Goal: Task Accomplishment & Management: Complete application form

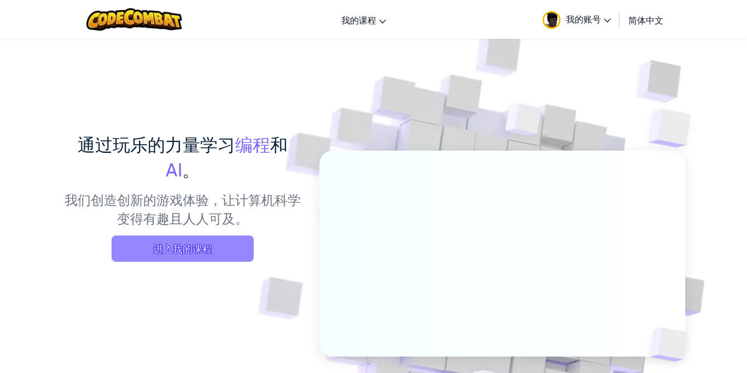
click at [225, 254] on span "进入我的课程" at bounding box center [183, 248] width 142 height 26
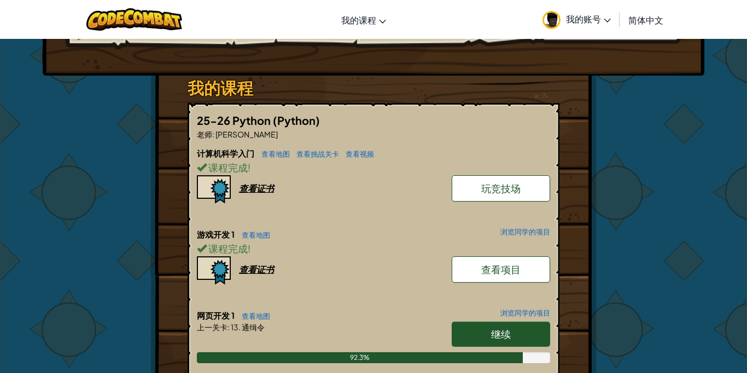
scroll to position [190, 0]
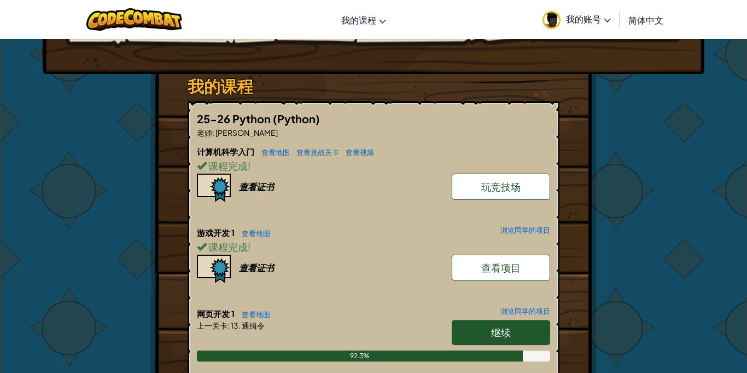
click at [489, 320] on link "继续" at bounding box center [501, 332] width 98 height 25
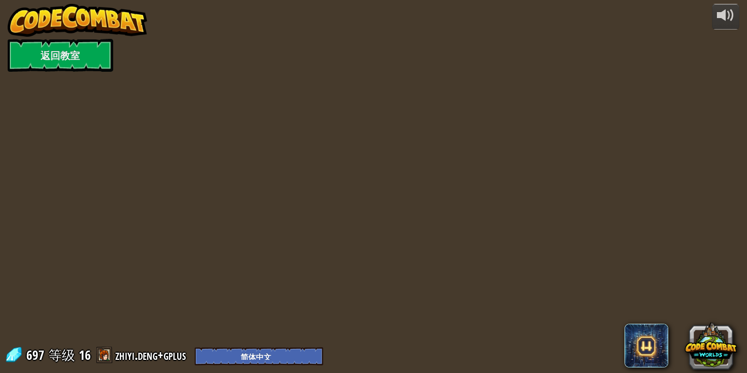
select select "zh-HANS"
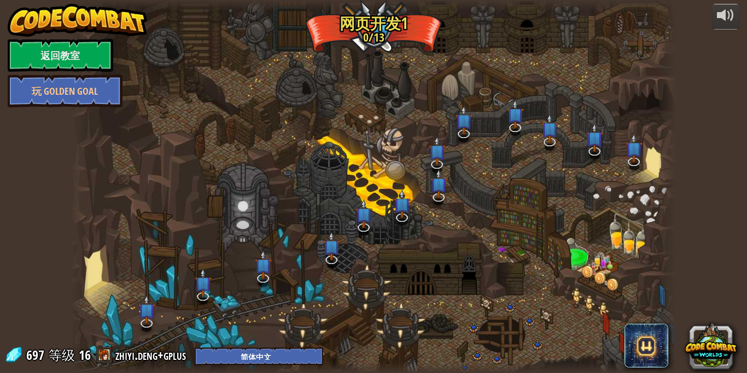
select select "zh-HANS"
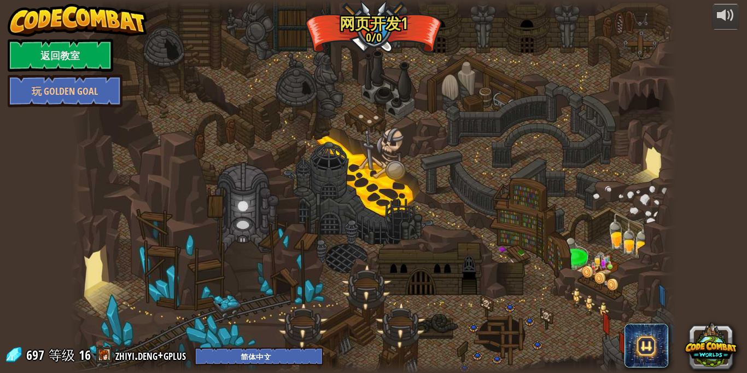
select select "zh-HANS"
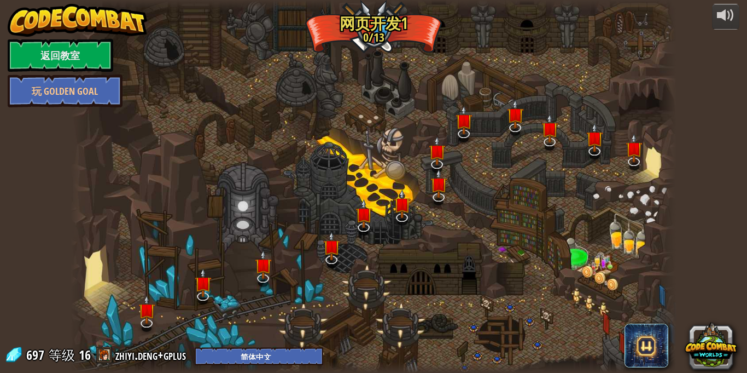
select select "zh-HANS"
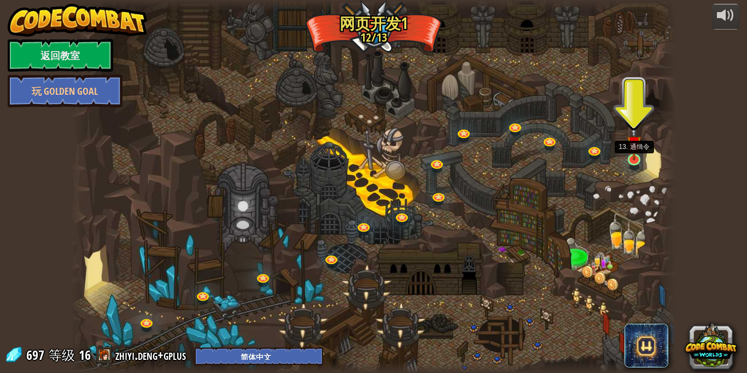
click at [636, 158] on img at bounding box center [634, 143] width 15 height 34
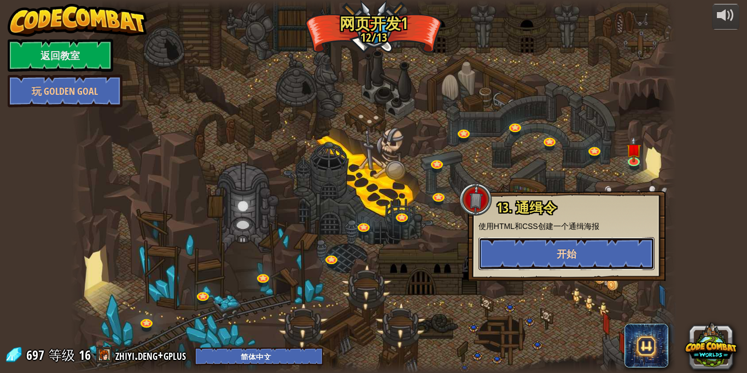
click at [608, 248] on button "开始" at bounding box center [567, 253] width 176 height 33
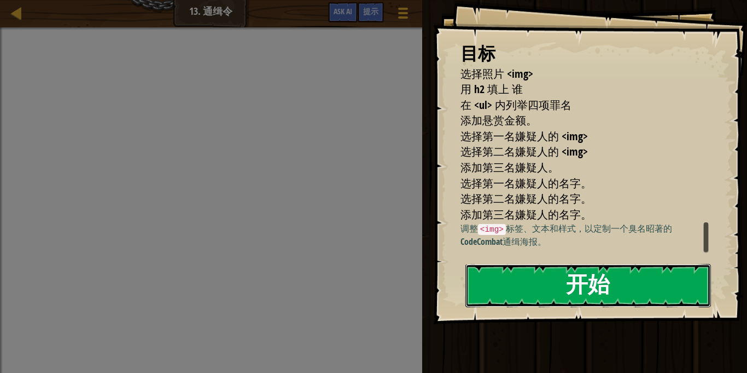
click at [545, 278] on button "开始" at bounding box center [589, 285] width 246 height 43
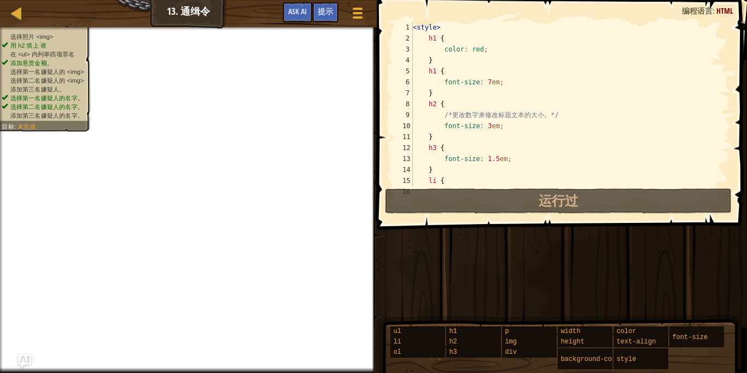
scroll to position [350, 0]
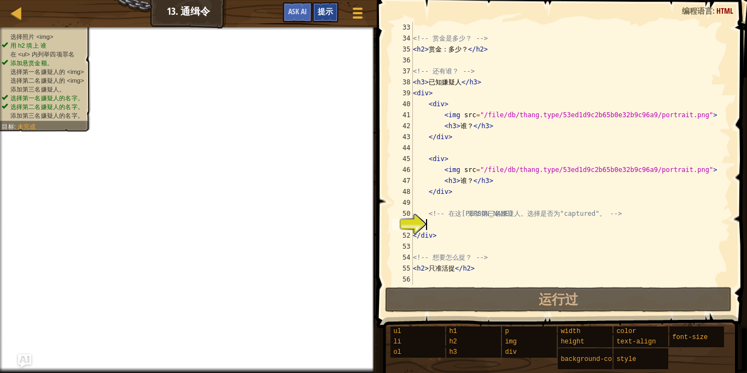
click at [329, 9] on span "提示" at bounding box center [325, 11] width 15 height 10
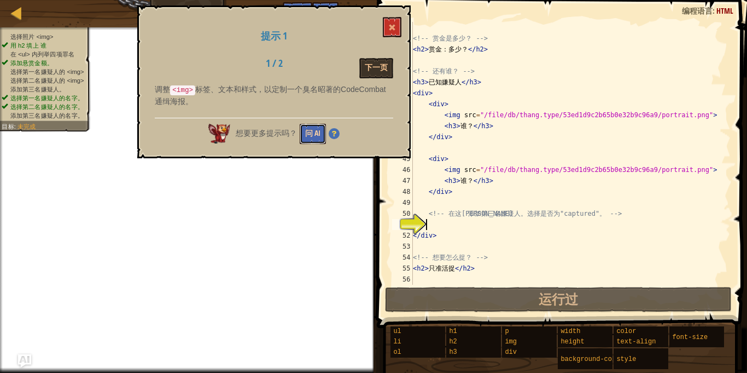
click at [316, 129] on button "问 AI" at bounding box center [313, 134] width 26 height 20
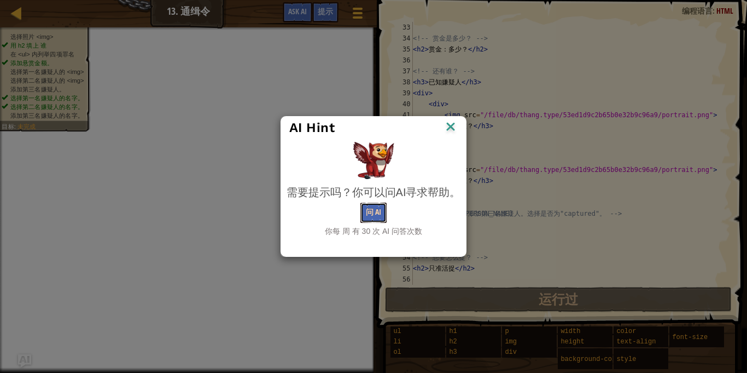
click at [365, 206] on button "问 AI" at bounding box center [374, 212] width 26 height 20
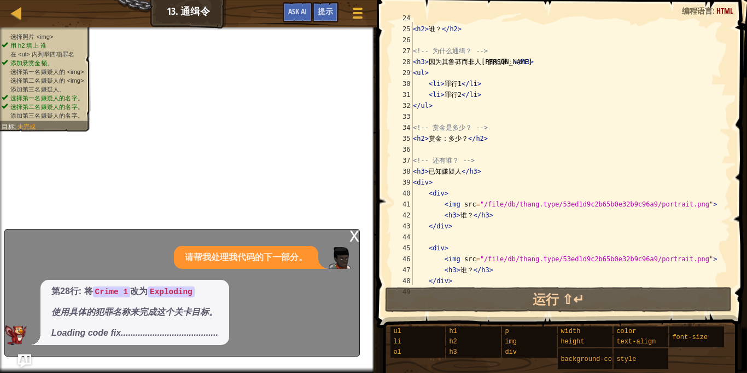
scroll to position [261, 0]
type textarea "<h2>赏金：多少？</h2>"
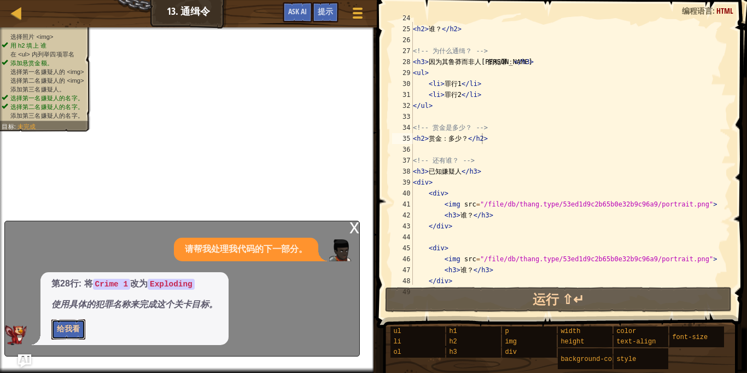
click at [62, 319] on button "给我看" at bounding box center [68, 329] width 34 height 20
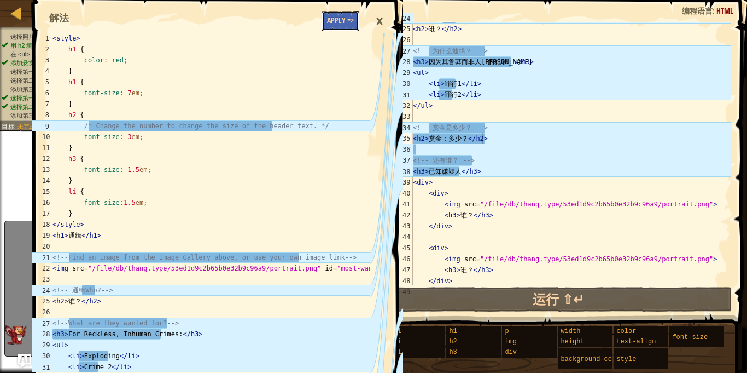
click at [330, 17] on button "Apply =>" at bounding box center [341, 21] width 38 height 20
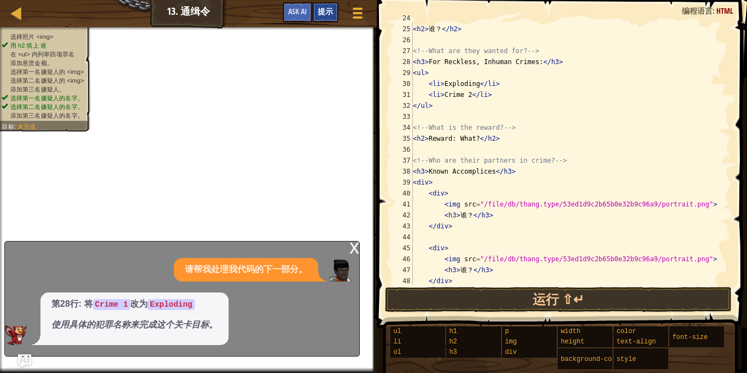
click at [329, 10] on span "提示" at bounding box center [325, 11] width 15 height 10
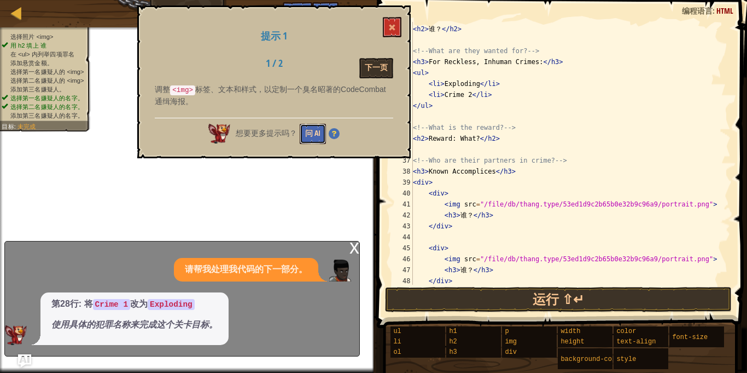
click at [323, 133] on button "问 AI" at bounding box center [313, 134] width 26 height 20
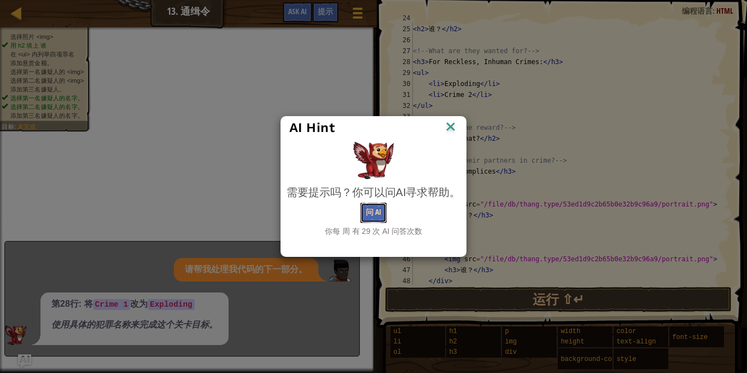
click at [364, 212] on button "问 AI" at bounding box center [374, 212] width 26 height 20
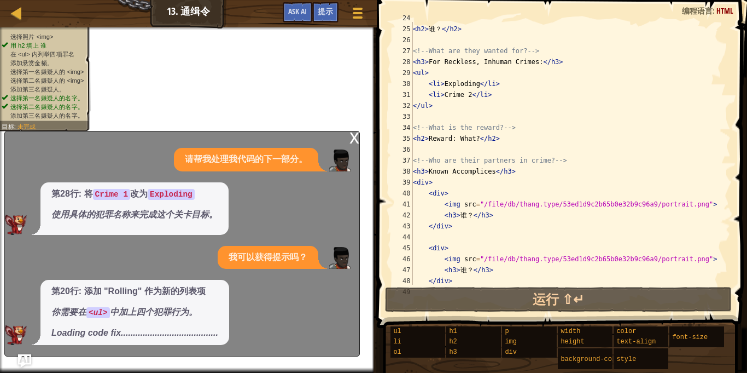
click at [436, 208] on div "<!-- 通 缉 Who? --> < h2 > 谁 ？ </ h2 > <!-- What are they wanted for? --> < h3 > …" at bounding box center [571, 155] width 320 height 285
type textarea "<img src="/file/db/thang.type/53ed1d9c2b65b0e32b9c96a9/portrait.png">"
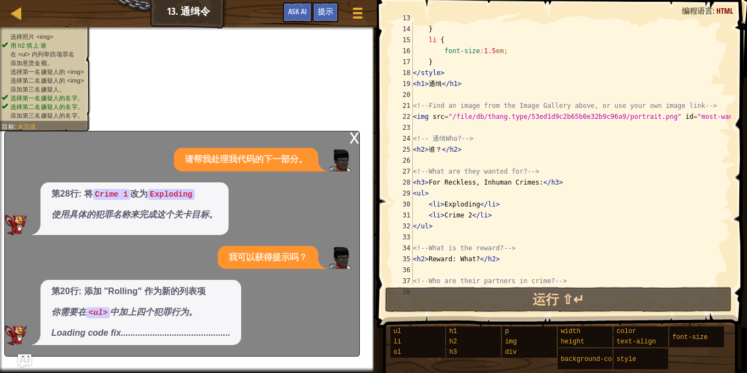
scroll to position [141, 0]
click at [419, 100] on div "font-size : 1.5 em ; } li { font-size : 1.5 em ; } </ style > < h1 > 通 缉 </ h1 …" at bounding box center [571, 155] width 320 height 285
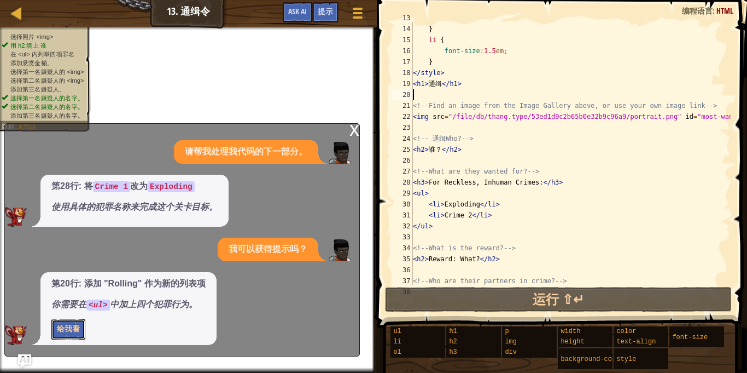
click at [60, 334] on button "给我看" at bounding box center [68, 329] width 34 height 20
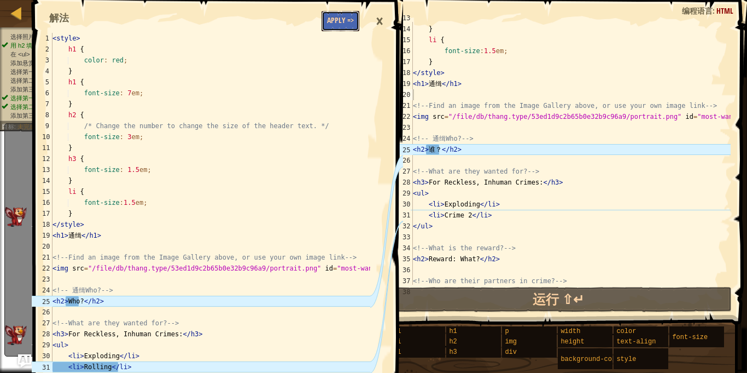
click at [358, 19] on button "Apply =>" at bounding box center [341, 21] width 38 height 20
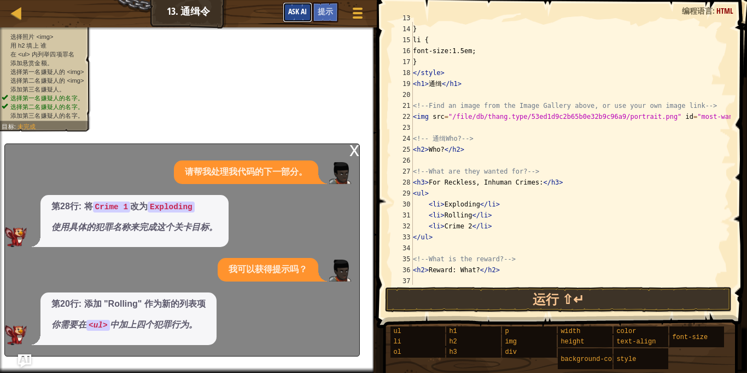
click at [304, 16] on button "Ask AI" at bounding box center [298, 12] width 30 height 20
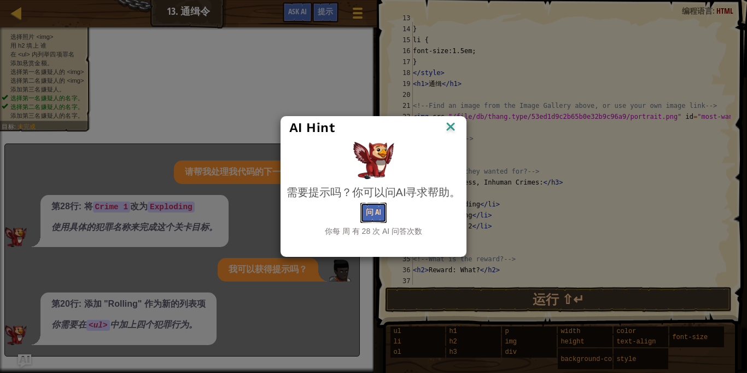
click at [376, 206] on button "问 AI" at bounding box center [374, 212] width 26 height 20
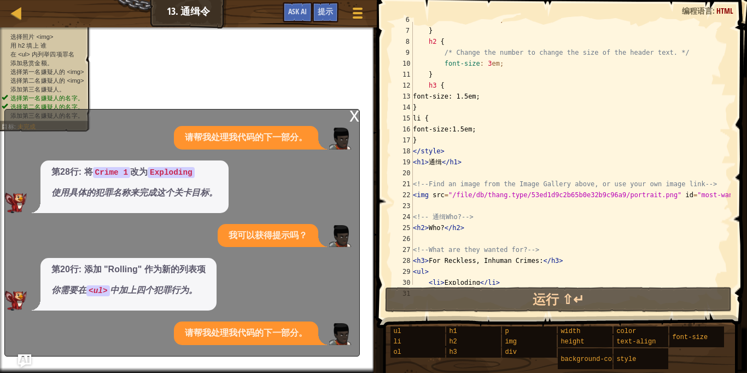
scroll to position [4, 0]
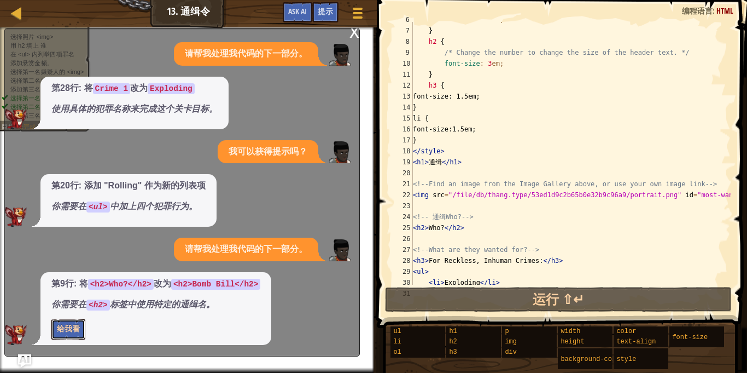
click at [68, 327] on button "给我看" at bounding box center [68, 329] width 34 height 20
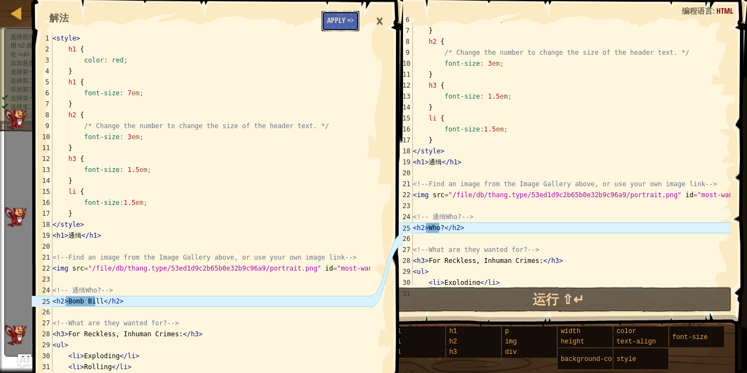
click at [356, 24] on button "Apply =>" at bounding box center [341, 21] width 38 height 20
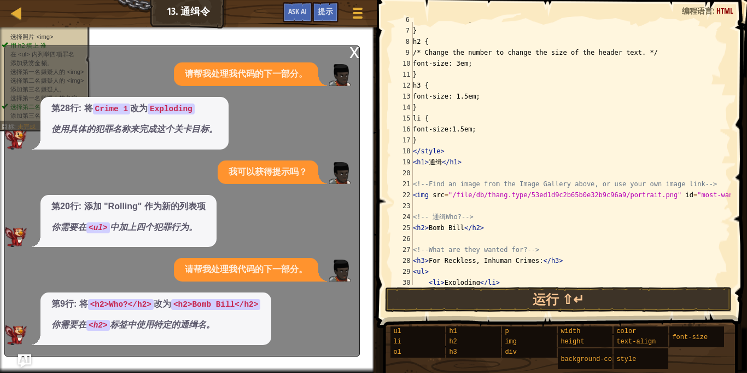
scroll to position [0, 0]
click at [326, 89] on div "请帮我处理我代码的下一部分。 第28行: 将 Crime 1 改为 Exploding 使用具体的犯罪名称来完成这个关卡目标。 我可以获得提示吗？ 第20行:…" at bounding box center [179, 203] width 349 height 282
click at [354, 56] on div "x" at bounding box center [355, 51] width 10 height 11
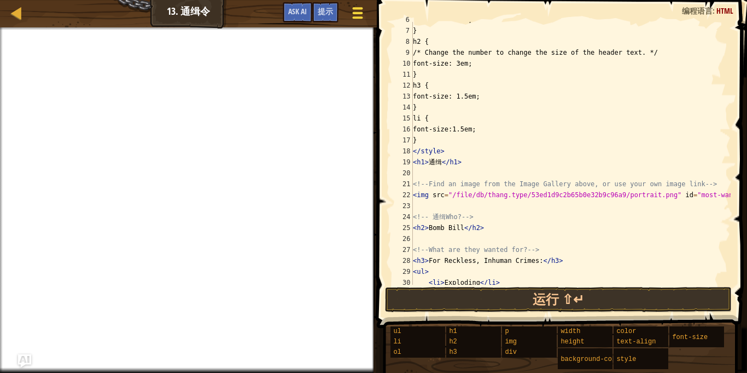
click at [359, 8] on span at bounding box center [357, 8] width 10 height 2
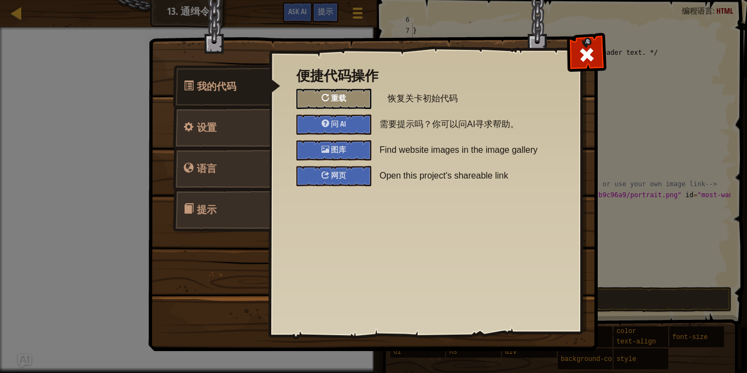
click at [350, 100] on div "重载" at bounding box center [334, 99] width 75 height 20
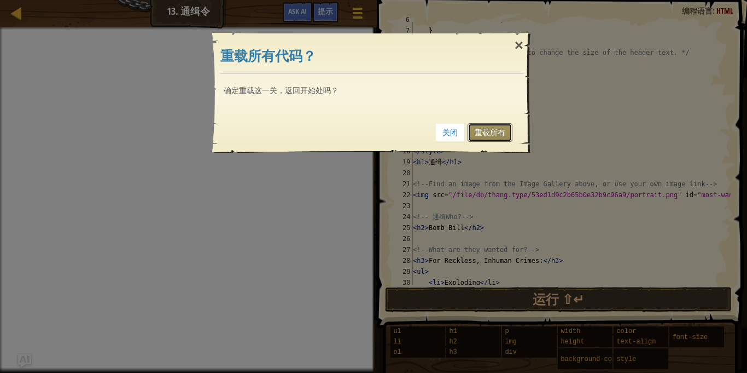
click at [474, 130] on link "重载所有" at bounding box center [490, 132] width 45 height 19
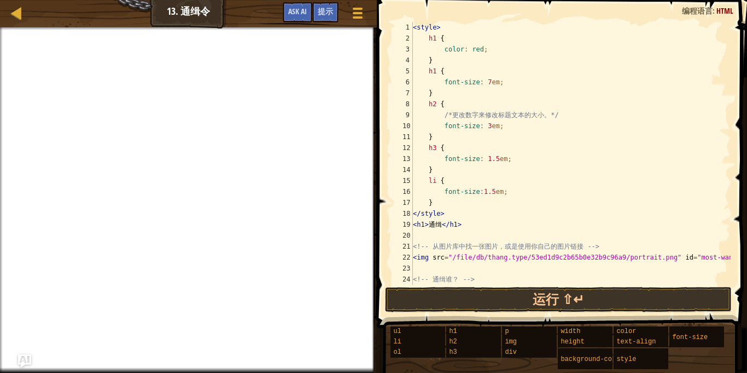
click at [65, 10] on div "地图 网页开发 1 13. 通缉令 游戏菜单 完成 提示 Ask AI" at bounding box center [188, 13] width 377 height 27
click at [191, 17] on div "地图 网页开发 1 13. 通缉令 游戏菜单 完成 提示 Ask AI" at bounding box center [188, 13] width 377 height 27
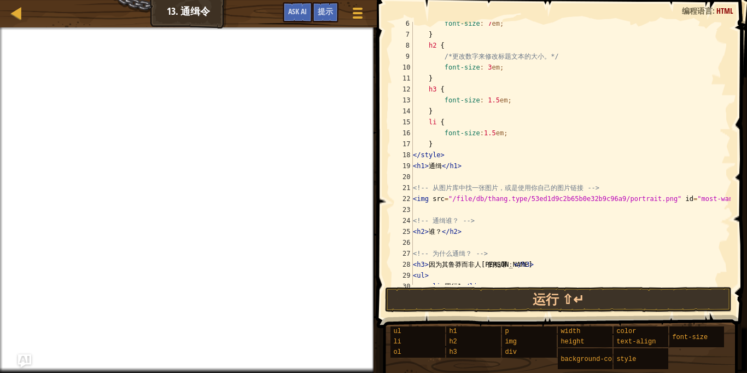
scroll to position [59, 0]
click at [478, 204] on div "font-size : 7 em ; } h2 { /* 更 改 数 字 来 修 改 标 题 文 本 的 大 小 。 */ font-size : 3 em …" at bounding box center [571, 160] width 320 height 285
click at [462, 229] on div "font-size : 7 em ; } h2 { /* 更 改 数 字 来 修 改 标 题 文 本 的 大 小 。 */ font-size : 3 em …" at bounding box center [571, 160] width 320 height 285
type textarea "<h2>谁？</h2>"
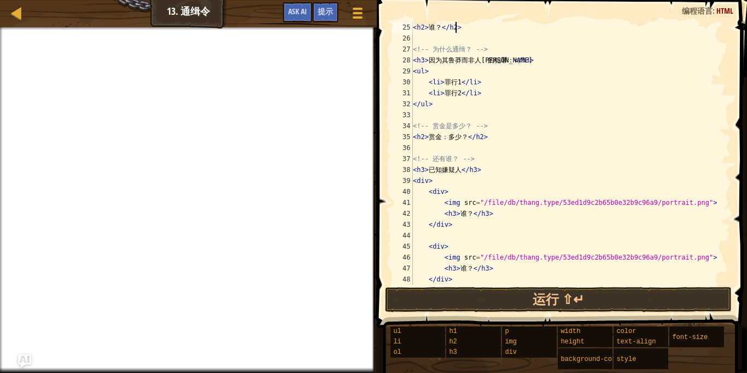
scroll to position [263, 0]
click at [440, 147] on div "< h2 > 谁 ？ </ h2 > <!-- 为 什 么 通 缉 ？ --> < h3 > 因 为 其 鲁 莽 而 非 人 道 的 犯 罪 ： </ h3 …" at bounding box center [571, 164] width 320 height 285
select select "ace/mode/html"
select select "ace/theme/textmate"
select select "markbegin"
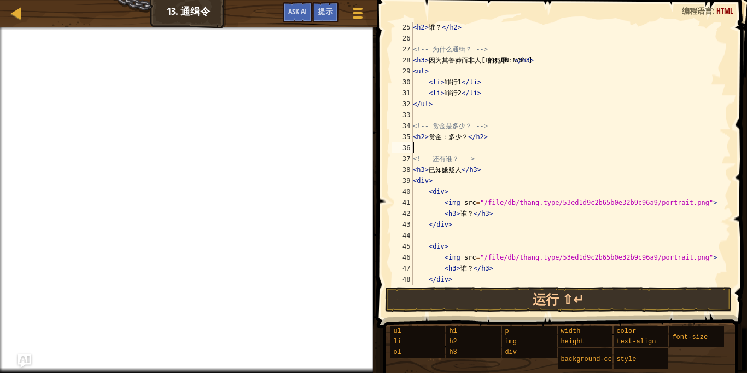
select select "true"
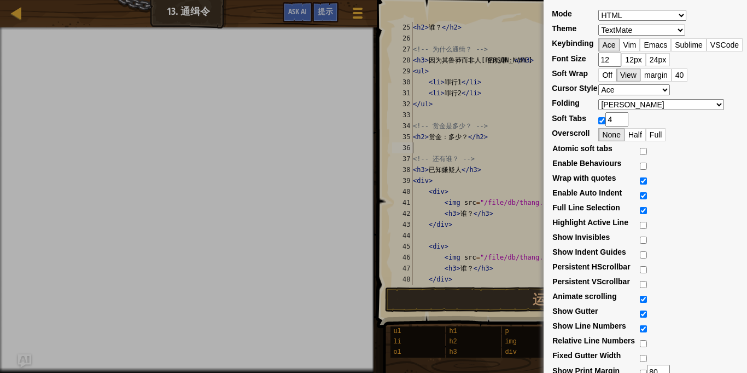
click at [440, 147] on div "Mode ABAP ABC ActionScript ADA Alda Apache Conf Apex AQL AsciiDoc ASL Assembly …" at bounding box center [373, 186] width 747 height 373
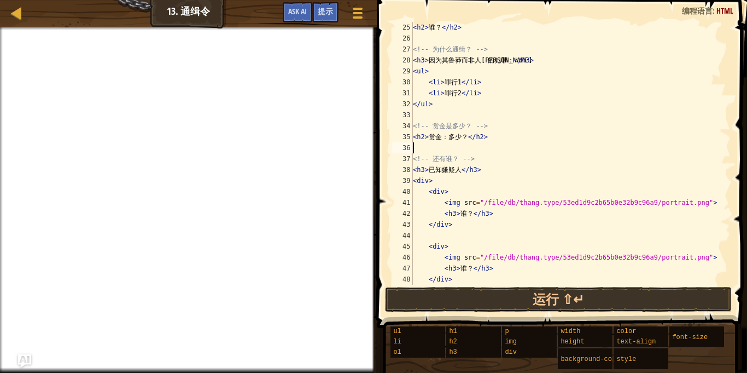
type textarea "<"
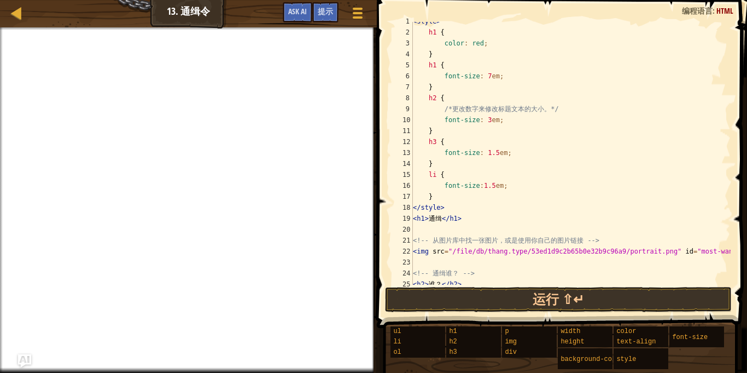
scroll to position [0, 0]
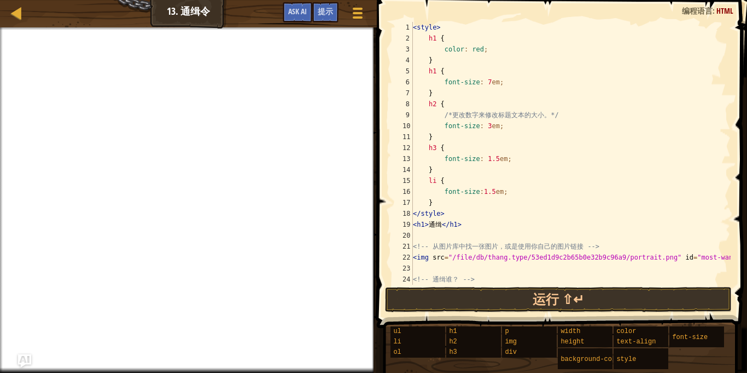
click at [43, 6] on div "地图 网页开发 1 13. 通缉令 游戏菜单 完成 提示 Ask AI" at bounding box center [188, 13] width 377 height 27
click at [368, 27] on button "游戏菜单" at bounding box center [358, 15] width 29 height 27
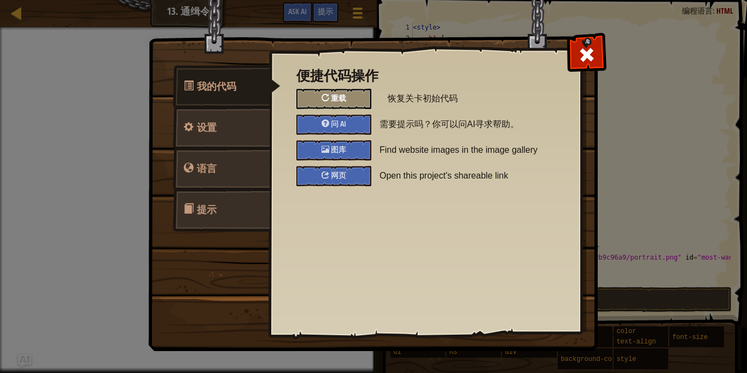
click at [346, 93] on div "重载" at bounding box center [334, 99] width 75 height 20
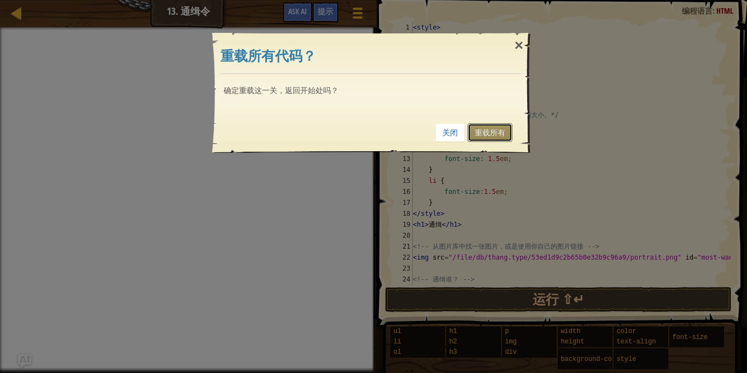
click at [508, 135] on link "重载所有" at bounding box center [490, 132] width 45 height 19
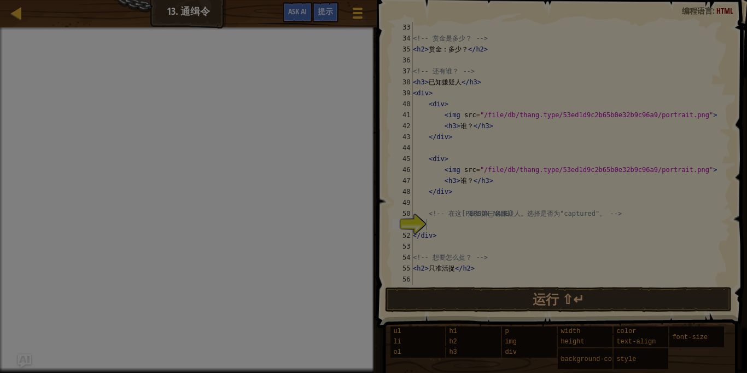
scroll to position [350, 0]
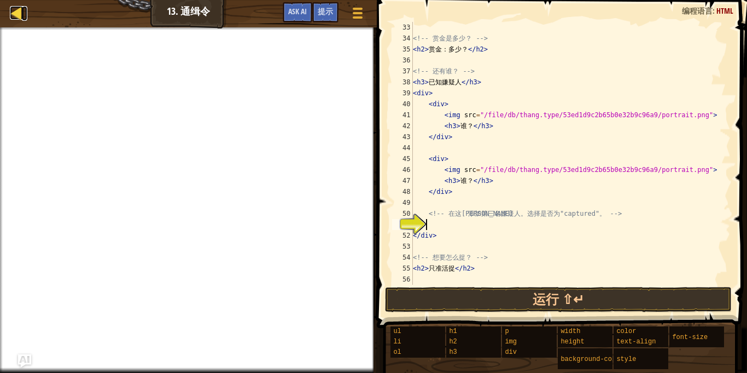
click at [13, 16] on div at bounding box center [17, 13] width 14 height 14
select select "zh-HANS"
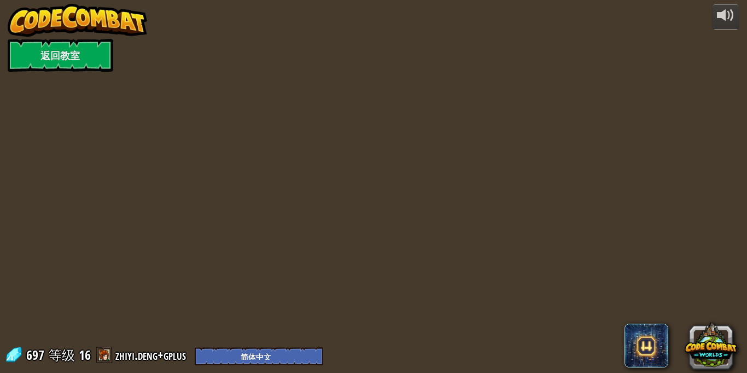
select select "zh-HANS"
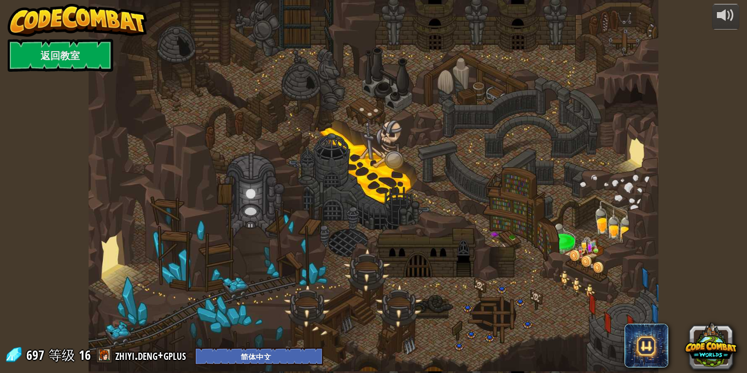
select select "zh-HANS"
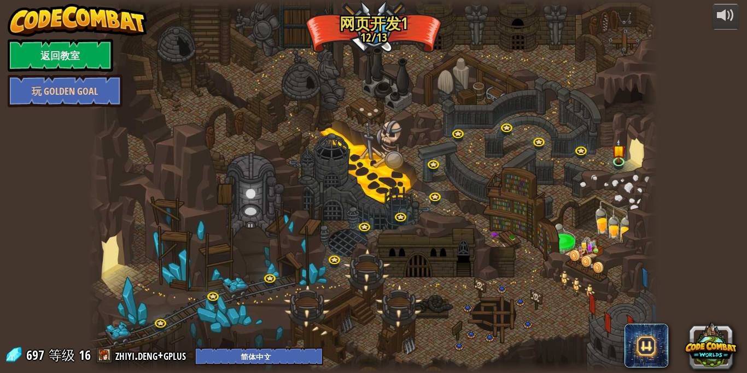
select select "zh-HANS"
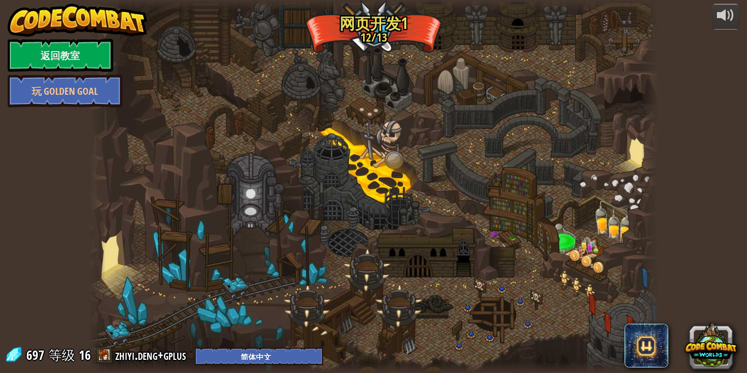
select select "zh-HANS"
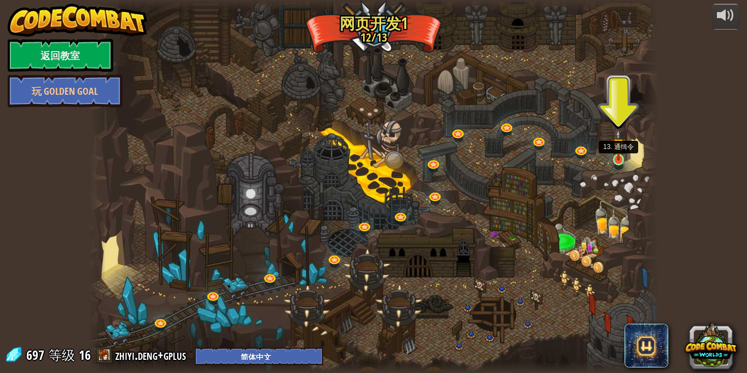
click at [612, 160] on img at bounding box center [619, 145] width 14 height 32
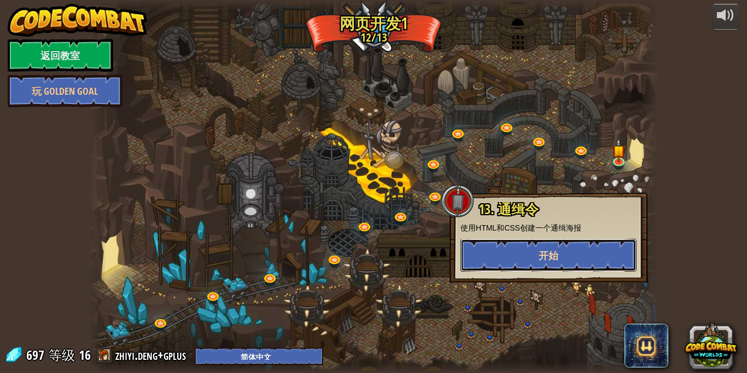
click at [579, 262] on button "开始" at bounding box center [549, 255] width 176 height 33
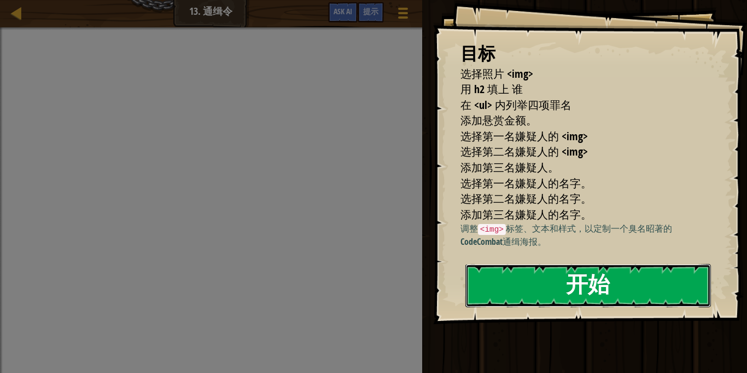
click at [616, 270] on button "开始" at bounding box center [589, 285] width 246 height 43
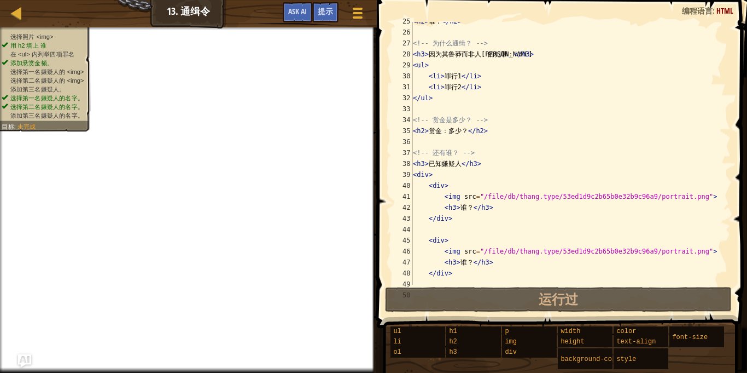
scroll to position [350, 0]
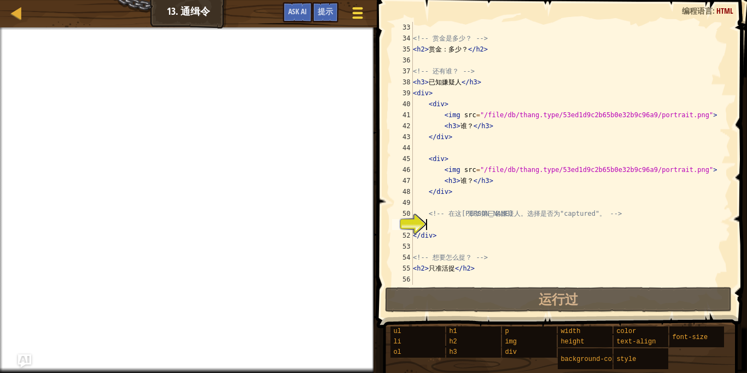
click at [360, 5] on div at bounding box center [357, 13] width 15 height 16
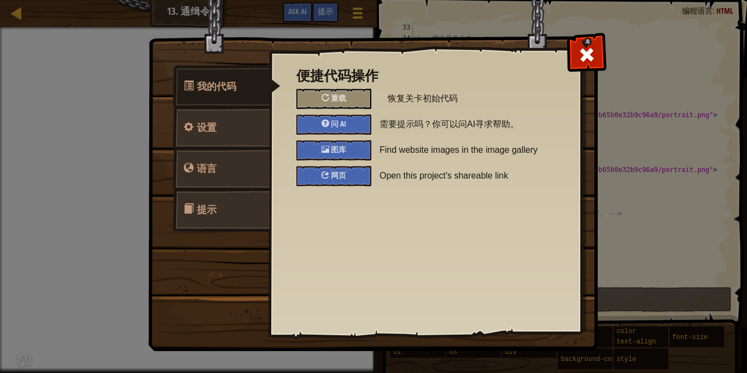
click at [221, 195] on link "提示" at bounding box center [221, 209] width 97 height 43
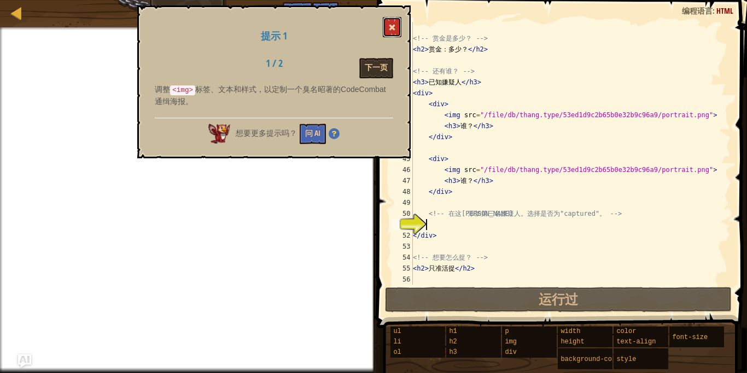
click at [390, 31] on span at bounding box center [392, 28] width 8 height 8
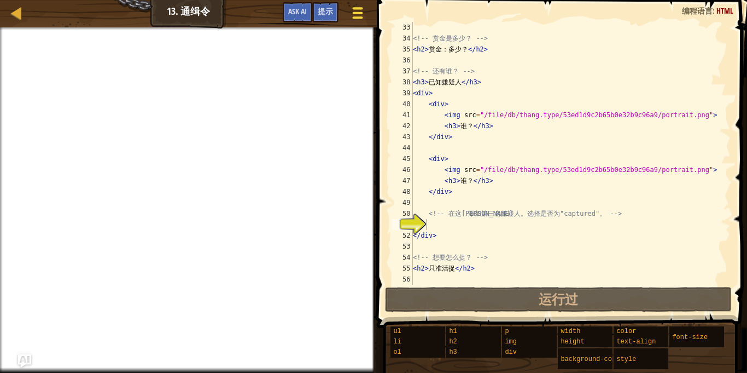
click at [347, 15] on button "游戏菜单" at bounding box center [358, 15] width 29 height 27
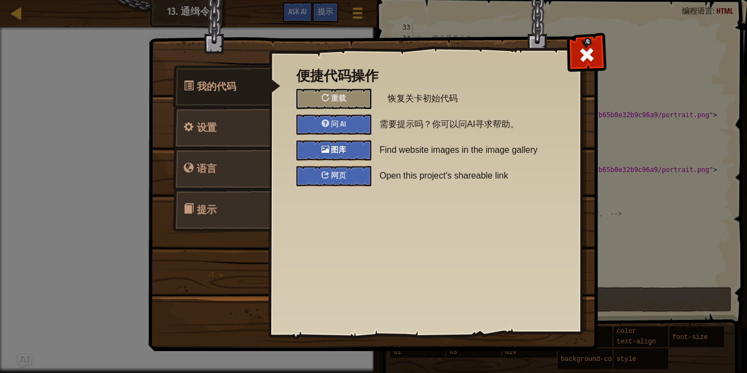
click at [312, 144] on div "图库" at bounding box center [334, 150] width 75 height 20
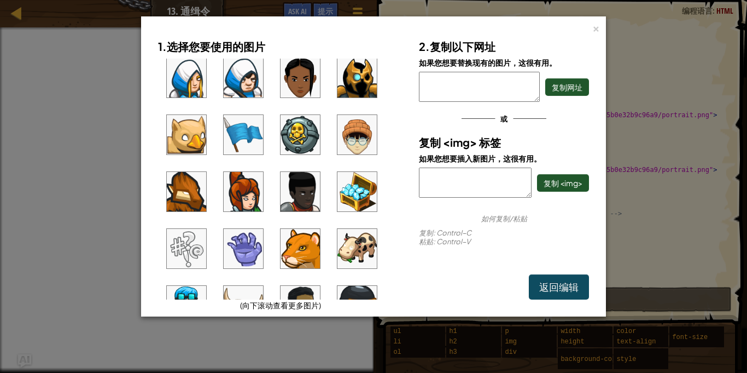
scroll to position [0, 0]
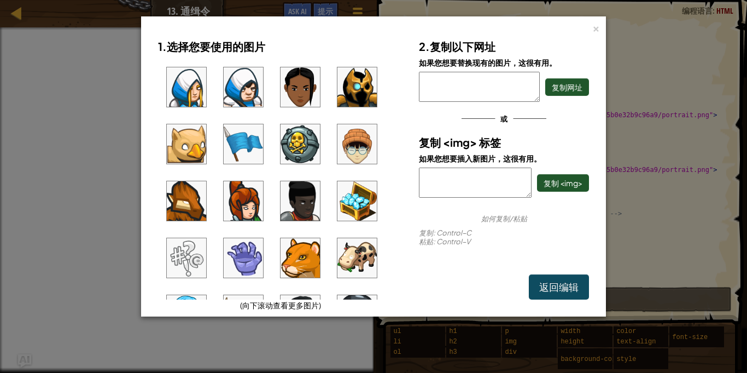
click at [356, 95] on img at bounding box center [357, 86] width 39 height 39
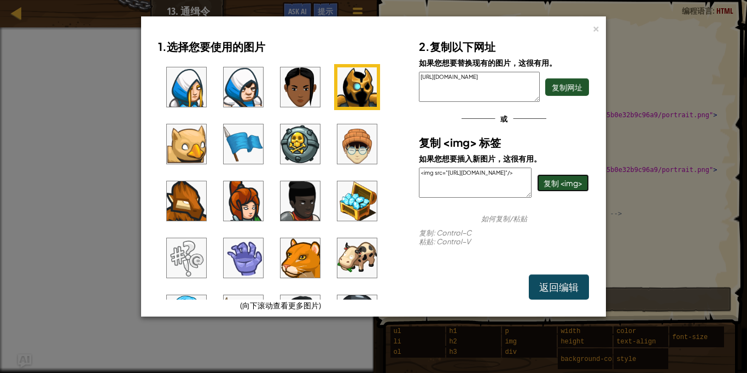
click at [564, 178] on span "复制 <img>" at bounding box center [563, 183] width 39 height 10
click at [591, 26] on div "1. 选择您要使用的图片 (向下滚动查看更多图片) 2. 复制以下网址 如果您想要替换现有的图片，这很有用。 [URL][DOMAIN_NAME] 复制网址 …" at bounding box center [373, 166] width 453 height 287
click at [597, 27] on div "×" at bounding box center [597, 26] width 8 height 11
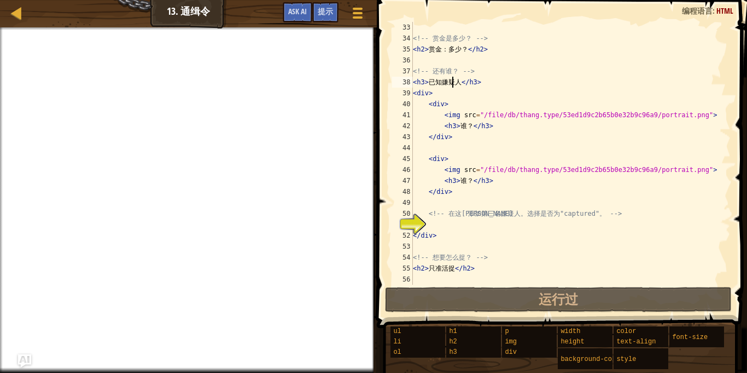
click at [456, 83] on div "<!-- 赏 金 是 多 少 ？ --> < h2 > 赏 金 ： 多 少 ？ </ h2 > <!-- 还 有 谁 ？ --> < h3 > 已 知 嫌 疑…" at bounding box center [571, 164] width 320 height 285
click at [459, 83] on div "<!-- 赏 金 是 多 少 ？ --> < h2 > 赏 金 ： 多 少 ？ </ h2 > <!-- 还 有 谁 ？ --> < h3 > 已 知 嫌 疑…" at bounding box center [571, 164] width 320 height 285
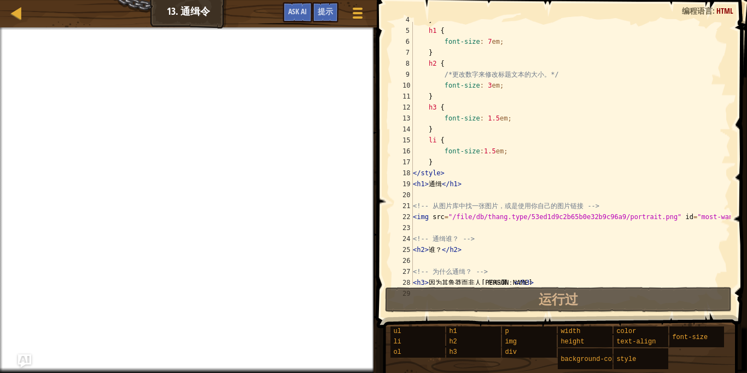
scroll to position [40, 0]
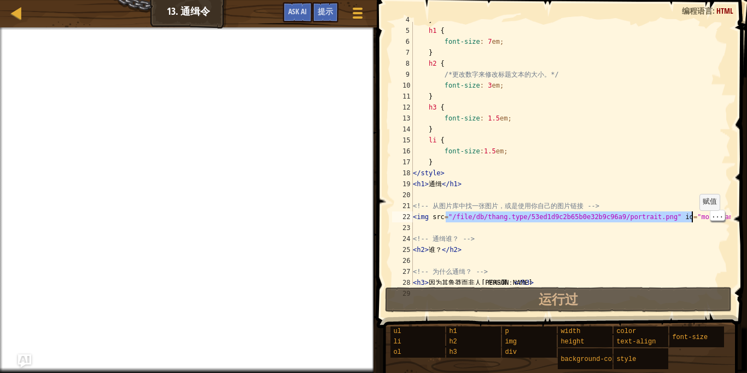
drag, startPoint x: 445, startPoint y: 216, endPoint x: 693, endPoint y: 214, distance: 247.3
click at [693, 214] on div "} h1 { font-size : 7 em ; } h2 { /* 更 改 数 字 来 修 改 标 题 文 本 的 大 小 。 */ font-size …" at bounding box center [571, 156] width 320 height 285
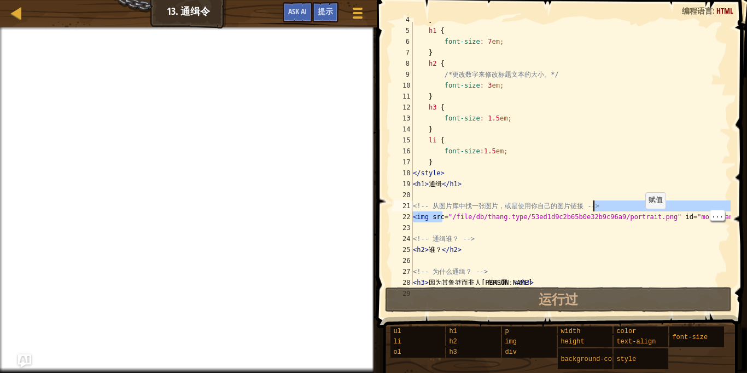
drag, startPoint x: 442, startPoint y: 216, endPoint x: 532, endPoint y: 266, distance: 103.6
click at [532, 266] on div "} h1 { font-size : 7 em ; } h2 { /* 更 改 数 字 来 修 改 标 题 文 本 的 大 小 。 */ font-size …" at bounding box center [571, 156] width 320 height 285
type textarea "<h2>谁？</h2>"
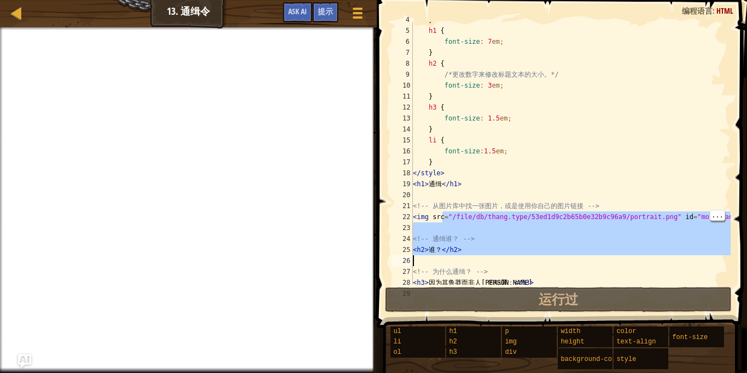
click at [532, 265] on div "} h1 { font-size : 7 em ; } h2 { /* 更 改 数 字 来 修 改 标 题 文 本 的 大 小 。 */ font-size …" at bounding box center [571, 153] width 320 height 263
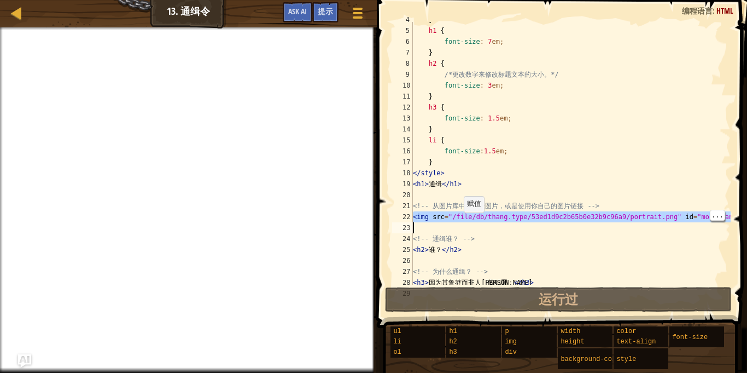
drag, startPoint x: 411, startPoint y: 214, endPoint x: 458, endPoint y: 213, distance: 47.6
click at [458, 213] on div "4 5 6 7 8 9 10 11 12 13 14 15 16 17 18 19 20 21 22 23 24 25 26 27 28 29 } h1 { …" at bounding box center [560, 153] width 341 height 263
paste textarea "[URL][DOMAIN_NAME]"/>"
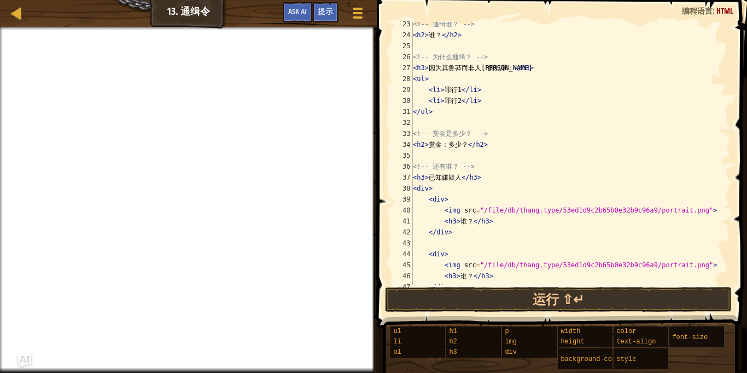
scroll to position [244, 0]
click at [463, 148] on div "<!-- 通 缉 谁 ？ --> < h2 > 谁 ？ </ h2 > <!-- 为 什 么 通 缉 ？ --> < h3 > 因 为 其 鲁 莽 而 非 人…" at bounding box center [571, 161] width 320 height 285
click at [466, 148] on div "<!-- 通 缉 谁 ？ --> < h2 > 谁 ？ </ h2 > <!-- 为 什 么 通 缉 ？ --> < h3 > 因 为 其 鲁 莽 而 非 人…" at bounding box center [571, 161] width 320 height 285
type textarea "<img src="/file/db/thang.type/53ed1d9c2b65b0e32b9c96a9/portrait.png" id="most-w…"
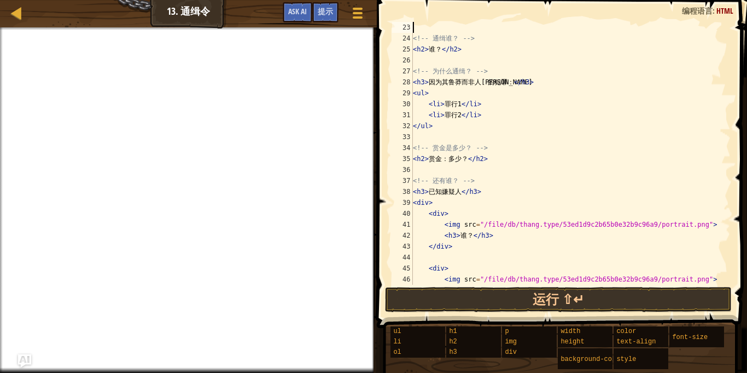
scroll to position [241, 0]
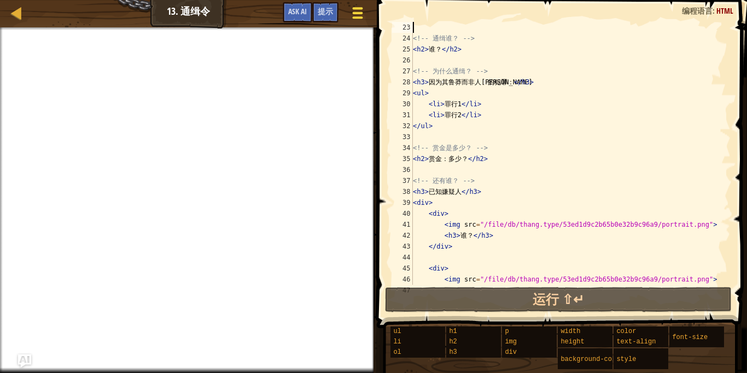
click at [367, 3] on button "游戏菜单" at bounding box center [358, 15] width 29 height 27
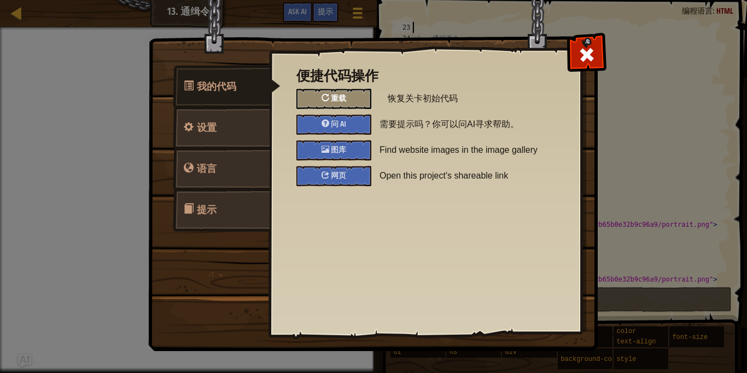
click at [334, 101] on span "重载" at bounding box center [338, 97] width 15 height 10
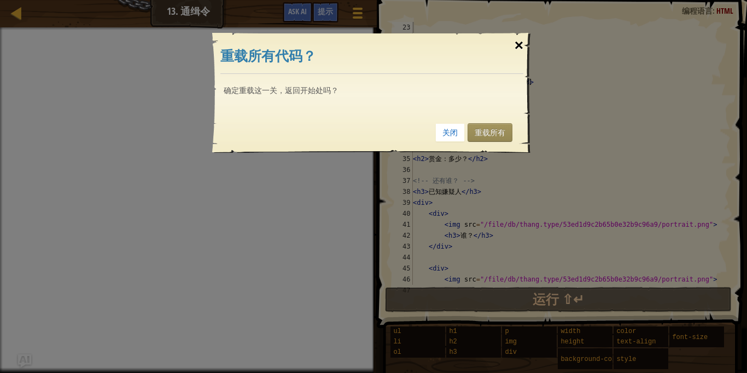
click at [526, 42] on div "×" at bounding box center [519, 46] width 25 height 32
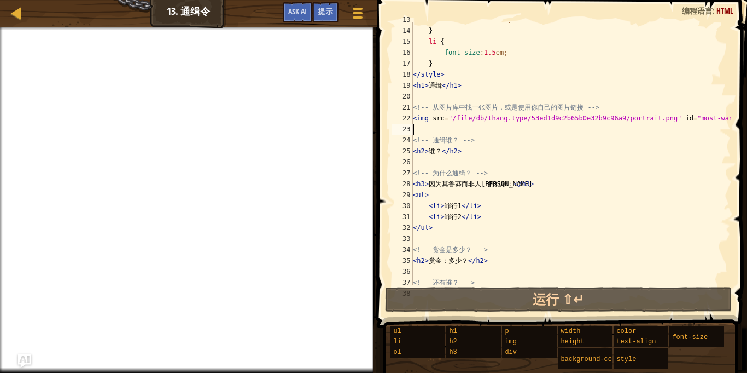
scroll to position [139, 0]
click at [507, 120] on div "font-size : 1.5 em ; } li { font-size : 1.5 em ; } </ style > < h1 > 通 缉 </ h1 …" at bounding box center [571, 156] width 320 height 285
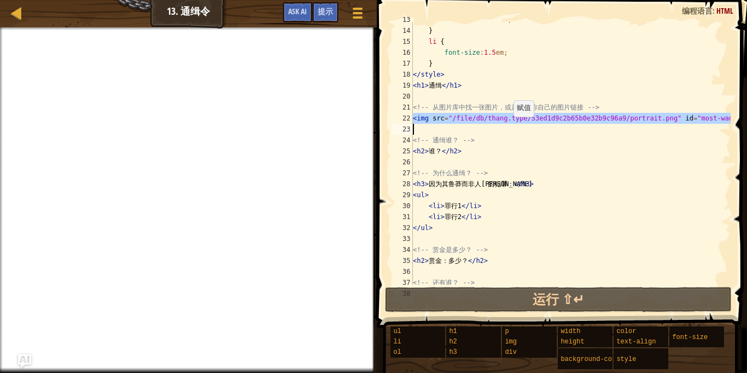
paste textarea "[URL][DOMAIN_NAME]"/>"
type textarea "<img src="[URL][DOMAIN_NAME]"/>"
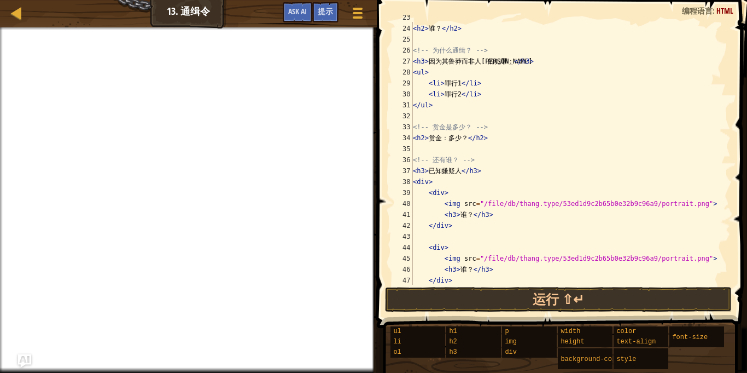
scroll to position [258, 0]
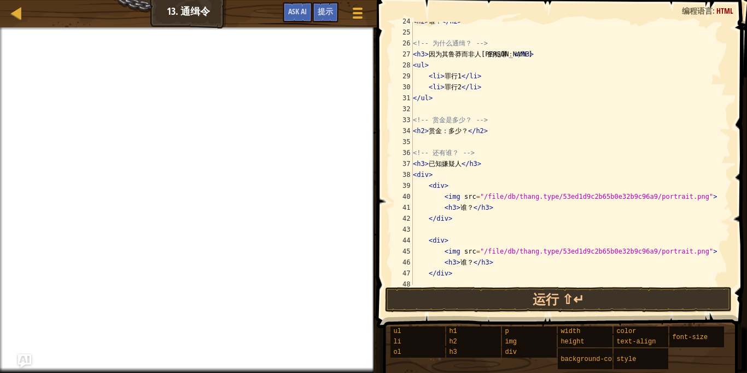
click at [466, 141] on div "< h2 > 谁 ？ </ h2 > <!-- 为 什 么 通 缉 ？ --> < h3 > 因 为 其 鲁 莽 而 非 人 道 的 犯 罪 ： </ h3 …" at bounding box center [571, 158] width 320 height 285
click at [460, 135] on div "< h2 > 谁 ？ </ h2 > <!-- 为 什 么 通 缉 ？ --> < h3 > 因 为 其 鲁 莽 而 非 人 道 的 犯 罪 ： </ h3 …" at bounding box center [571, 158] width 320 height 285
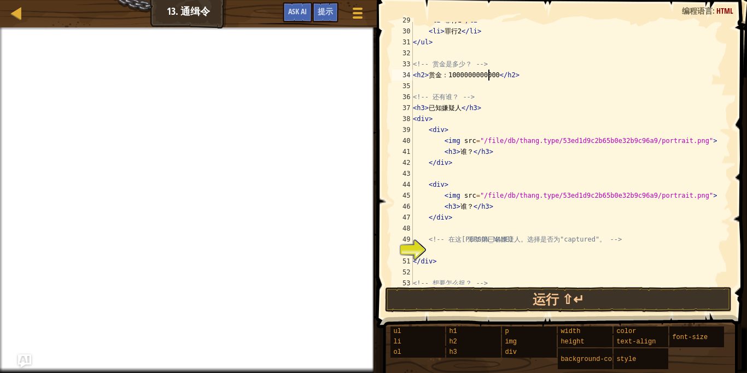
scroll to position [313, 0]
click at [355, 18] on span at bounding box center [357, 17] width 10 height 2
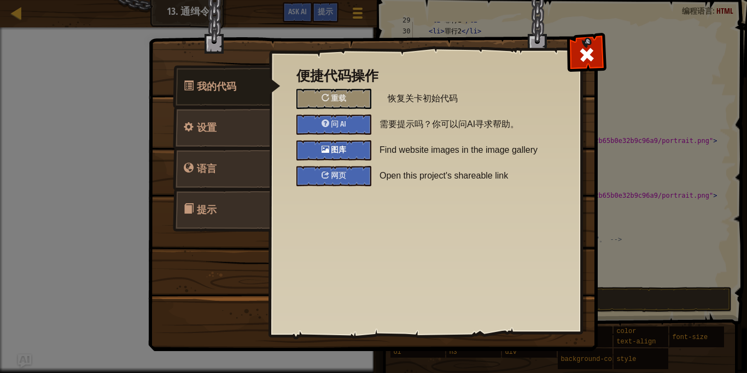
click at [358, 151] on div "图库" at bounding box center [334, 150] width 75 height 20
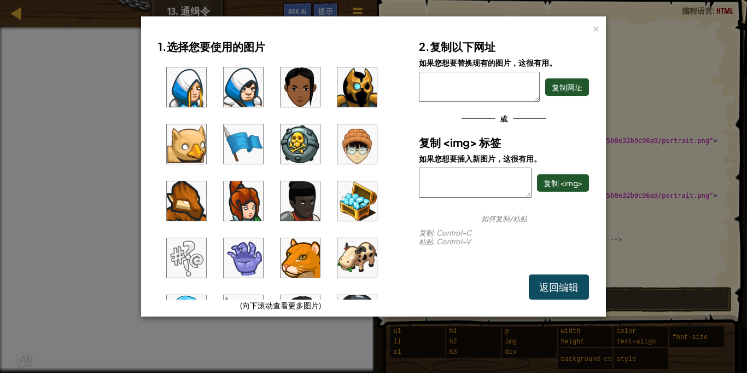
click at [288, 95] on img at bounding box center [300, 86] width 39 height 39
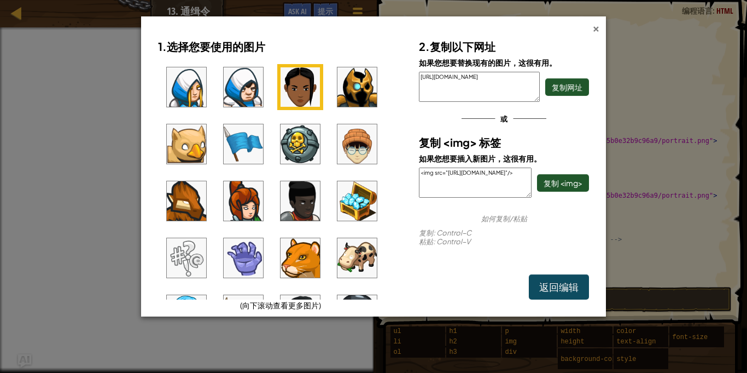
click at [597, 30] on div "×" at bounding box center [597, 26] width 8 height 11
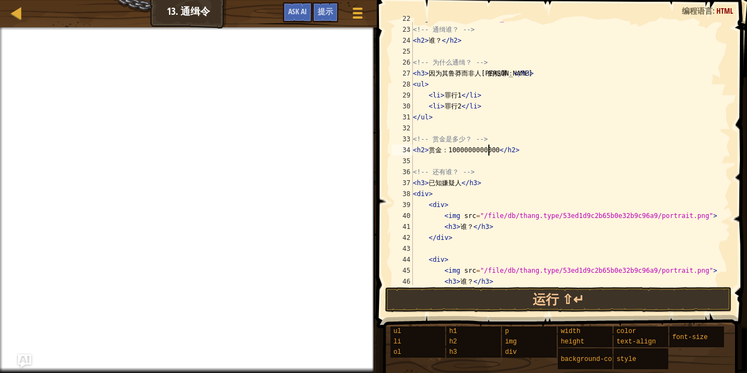
scroll to position [239, 0]
click at [455, 93] on div "< img src = "[URL][DOMAIN_NAME]" /> <!-- 通 缉 谁 ？ --> < h2 > 谁 ？ </ h2 > <!-- 为 …" at bounding box center [571, 155] width 320 height 285
type textarea "b"
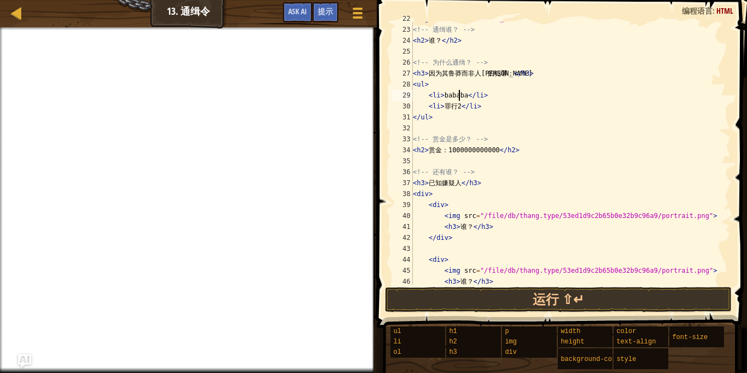
click at [456, 109] on div "< img src = "[URL][DOMAIN_NAME]" /> <!-- 通 缉 谁 ？ --> < h2 > 谁 ？ </ h2 > <!-- 为 …" at bounding box center [571, 155] width 320 height 285
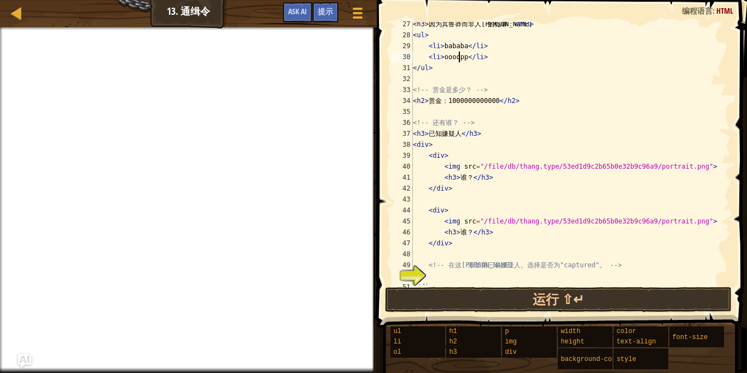
scroll to position [288, 0]
click at [456, 134] on div "< h3 > 因 为 其 鲁 莽 而 非 人 道 的 犯 罪 ： </ h3 > < ul > < li > bababa </ li > < li > oo…" at bounding box center [571, 161] width 320 height 285
click at [352, 10] on div at bounding box center [357, 13] width 15 height 16
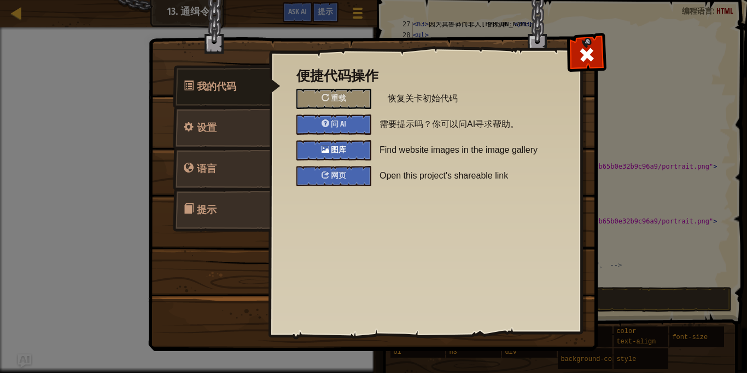
click at [339, 154] on div "图库" at bounding box center [334, 150] width 75 height 20
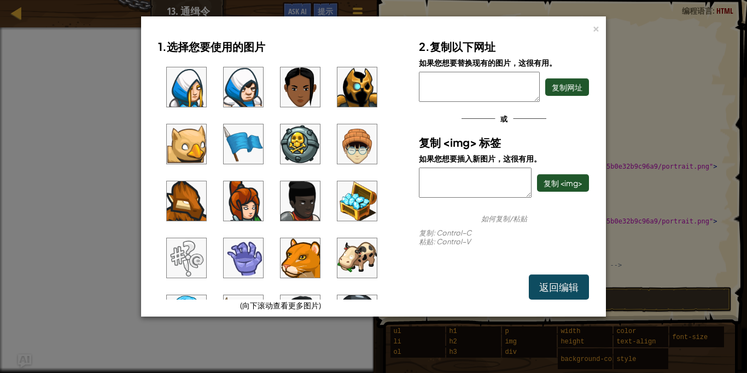
click at [191, 140] on img at bounding box center [186, 143] width 39 height 39
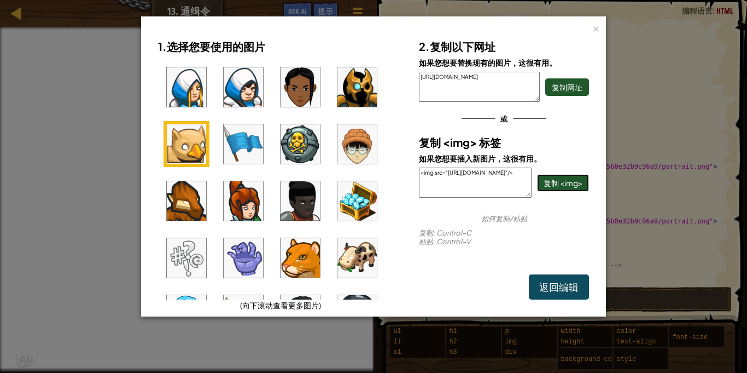
click at [558, 186] on span "复制 <img>" at bounding box center [563, 183] width 39 height 10
click at [594, 25] on div "×" at bounding box center [597, 26] width 8 height 11
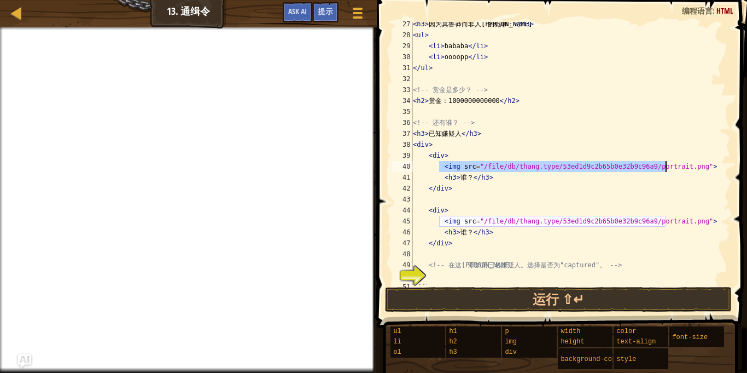
drag, startPoint x: 440, startPoint y: 165, endPoint x: 664, endPoint y: 171, distance: 224.4
click at [664, 171] on div "< h3 > 因 为 其 鲁 莽 而 非 人 道 的 犯 罪 ： </ h3 > < ul > < li > bababa </ li > < li > oo…" at bounding box center [571, 161] width 320 height 285
paste textarea "[URL][DOMAIN_NAME]"/"
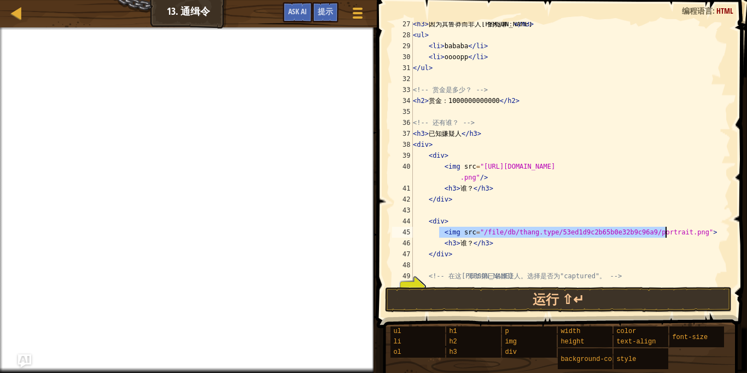
drag, startPoint x: 440, startPoint y: 231, endPoint x: 664, endPoint y: 232, distance: 224.3
click at [664, 232] on div "< h3 > 因 为 其 鲁 莽 而 非 人 道 的 犯 罪 ： </ h3 > < ul > < li > bababa </ li > < li > oo…" at bounding box center [571, 161] width 320 height 285
paste textarea "[URL][DOMAIN_NAME]"/"
type textarea "<img src="[URL][DOMAIN_NAME]"/>"
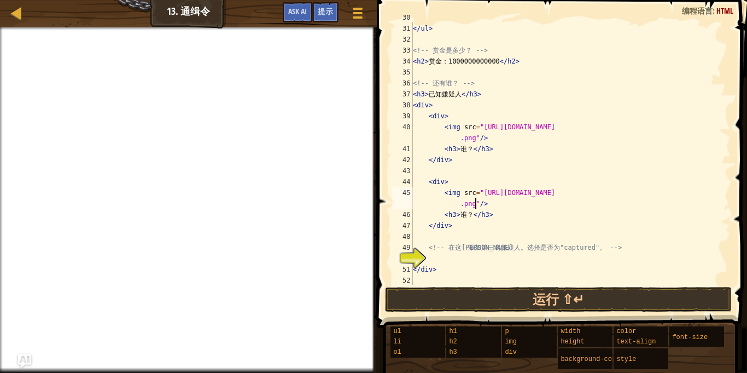
scroll to position [361, 0]
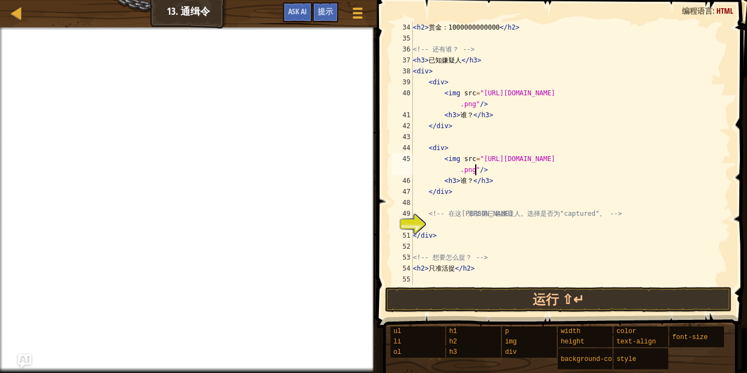
click at [473, 224] on div "< h2 > 赏 金 ： 1000000000000 </ h2 > <!-- 还 有 谁 ？ --> < h3 > 已 知 嫌 疑 人 </ h3 > < …" at bounding box center [571, 164] width 320 height 285
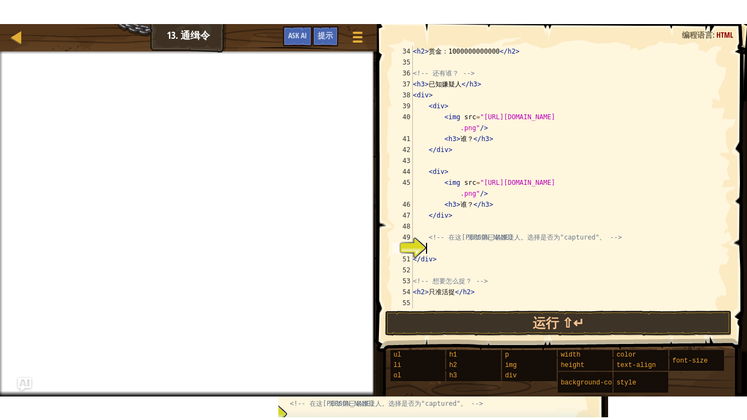
scroll to position [5, 1]
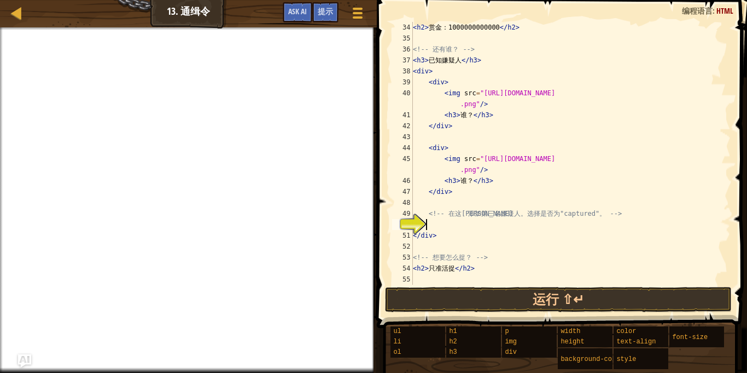
click at [473, 224] on div "< h2 > 赏 金 ： 1000000000000 </ h2 > <!-- 还 有 谁 ？ --> < h3 > 已 知 嫌 疑 人 </ h3 > < …" at bounding box center [571, 164] width 320 height 285
paste textarea "<img src="[URL][DOMAIN_NAME]"/>"
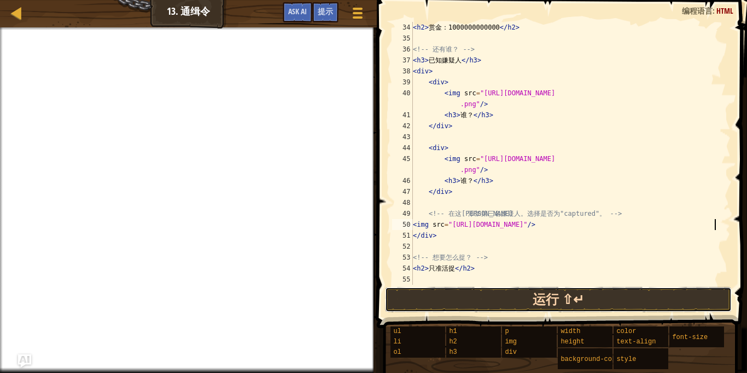
click at [481, 296] on button "运行 ⇧↵" at bounding box center [558, 299] width 347 height 25
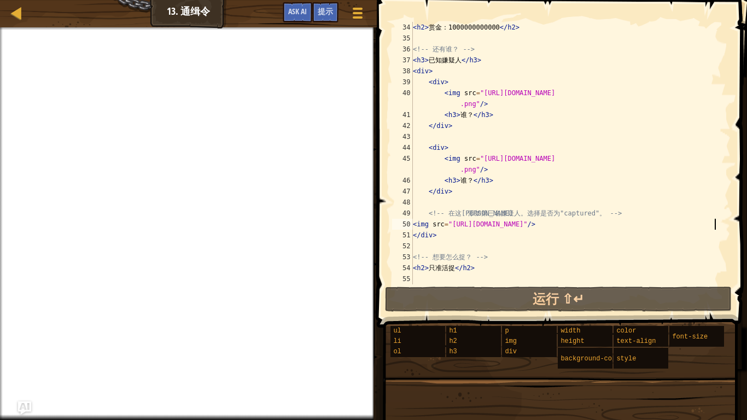
scroll to position [317, 0]
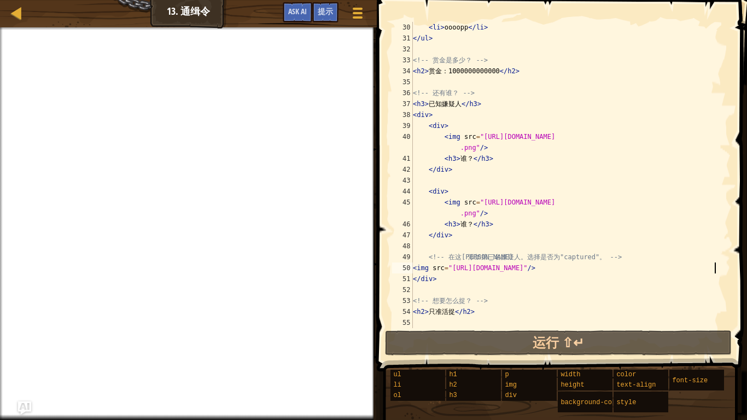
click at [427, 270] on div "< li > oooopp </ li > </ ul > <!-- 赏 金 是 多 少 ？ --> < h2 > 赏 金 ： 1000000000000 <…" at bounding box center [571, 186] width 320 height 328
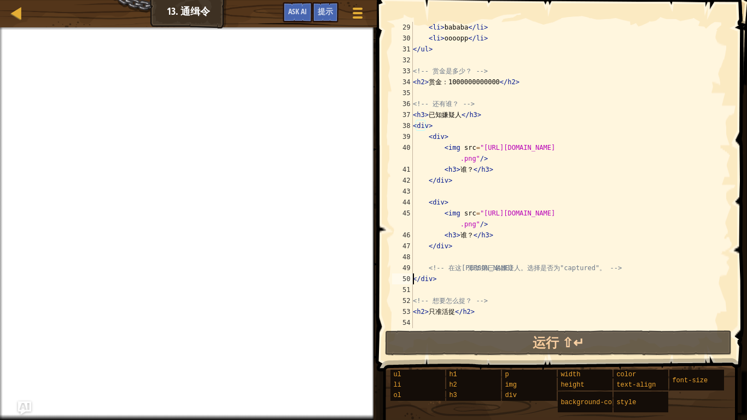
scroll to position [306, 0]
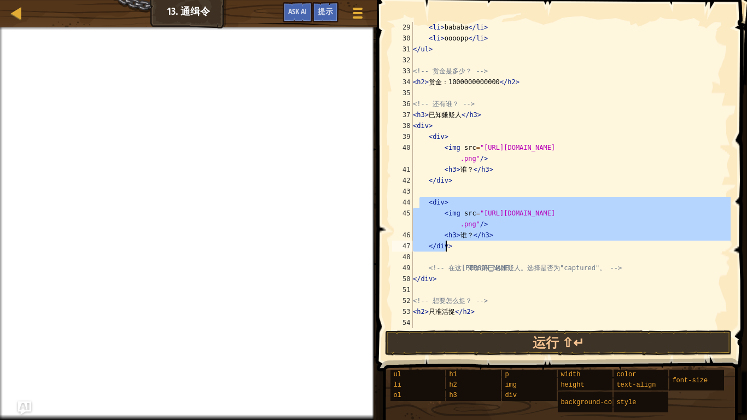
drag, startPoint x: 420, startPoint y: 197, endPoint x: 449, endPoint y: 247, distance: 57.6
click at [449, 247] on div "< li > bababa </ li > < li > oooopp </ li > </ ul > <!-- 赏 金 是 多 少 ？ --> < h2 >…" at bounding box center [571, 186] width 320 height 328
click at [458, 277] on div "< li > bababa </ li > < li > oooopp </ li > </ ul > <!-- 赏 金 是 多 少 ？ --> < h2 >…" at bounding box center [571, 186] width 320 height 328
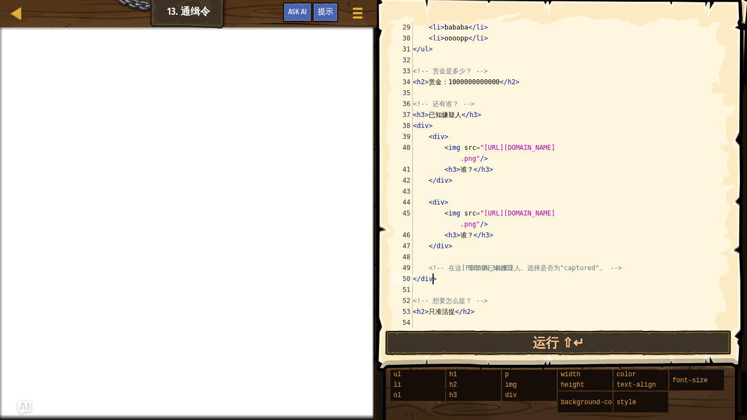
click at [624, 266] on div "< li > bababa </ li > < li > oooopp </ li > </ ul > <!-- 赏 金 是 多 少 ？ --> < h2 >…" at bounding box center [571, 186] width 320 height 328
type textarea "<!-- 在这里添加第三名嫌疑人。选择是否为"captured"。 -->"
paste textarea "</div>"
type textarea "</div>"
click at [611, 262] on div "< li > bababa </ li > < li > oooopp </ li > </ ul > <!-- 赏 金 是 多 少 ？ --> < h2 >…" at bounding box center [571, 186] width 320 height 328
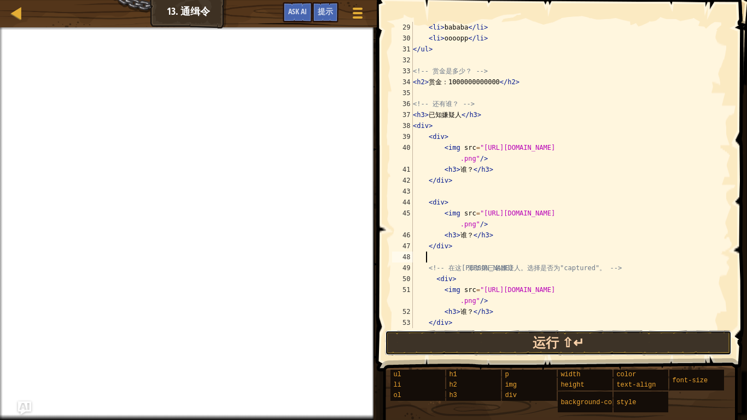
click at [507, 340] on button "运行 ⇧↵" at bounding box center [558, 342] width 347 height 25
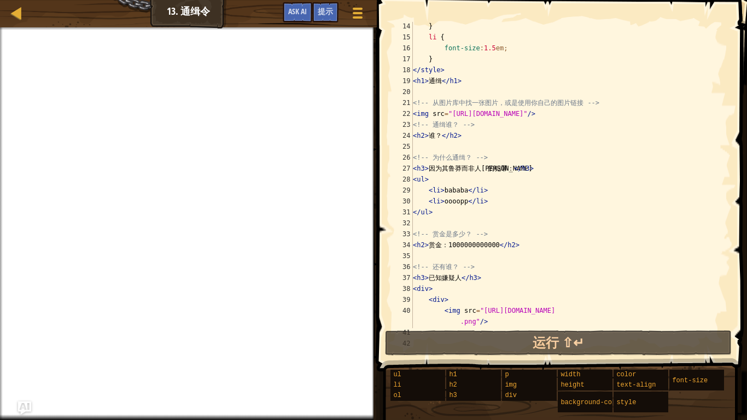
scroll to position [143, 0]
click at [355, 22] on button "游戏菜单" at bounding box center [358, 15] width 29 height 27
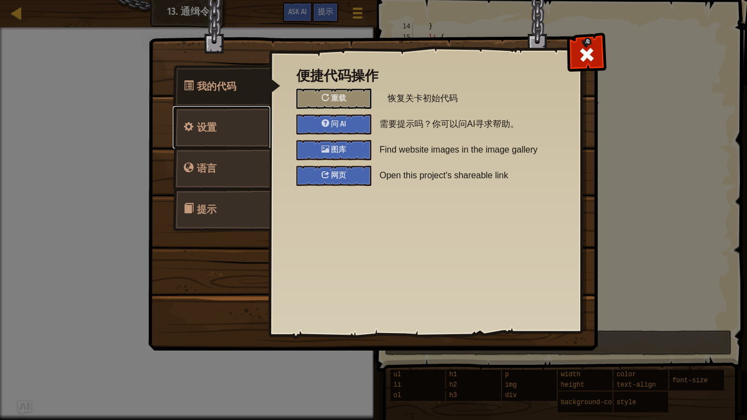
click at [246, 138] on link "设置" at bounding box center [221, 127] width 97 height 43
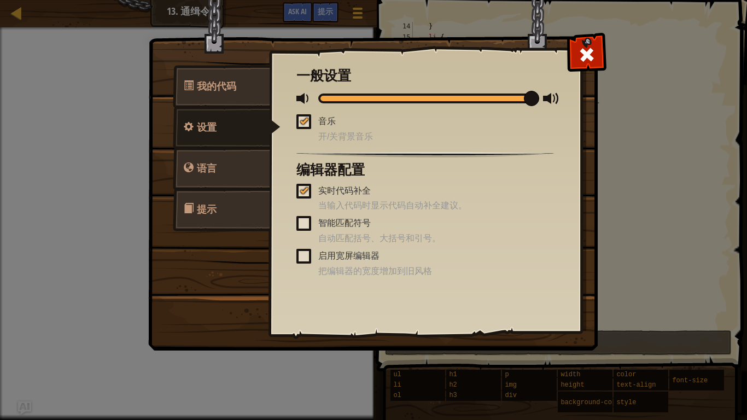
click at [305, 227] on span at bounding box center [304, 223] width 15 height 15
click at [0, 0] on input "智能匹配符号" at bounding box center [0, 0] width 0 height 0
click at [249, 173] on link "语言" at bounding box center [221, 168] width 97 height 43
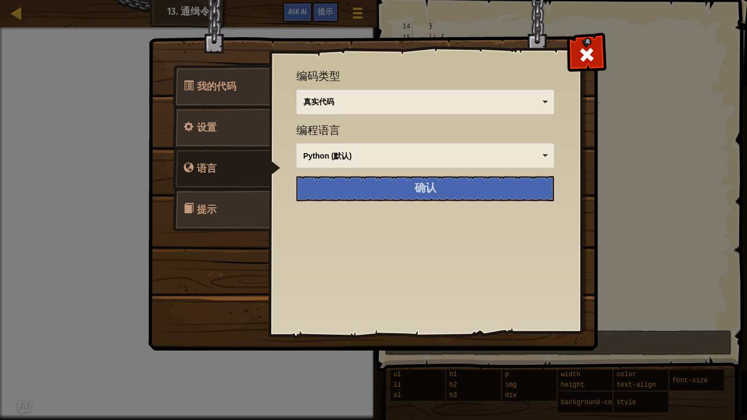
click at [233, 205] on link "提示" at bounding box center [221, 209] width 97 height 43
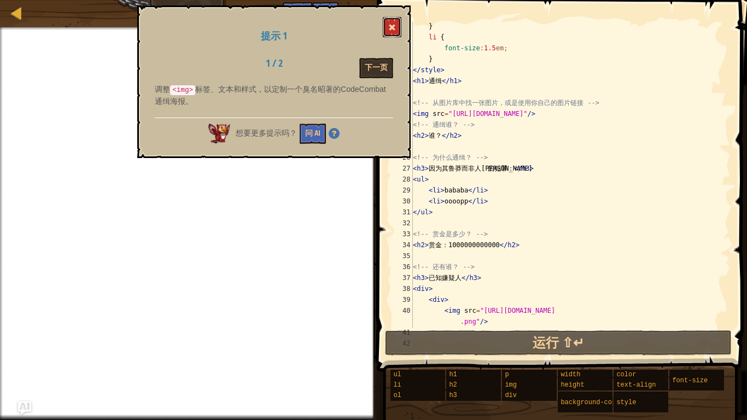
click at [394, 28] on span at bounding box center [392, 28] width 8 height 8
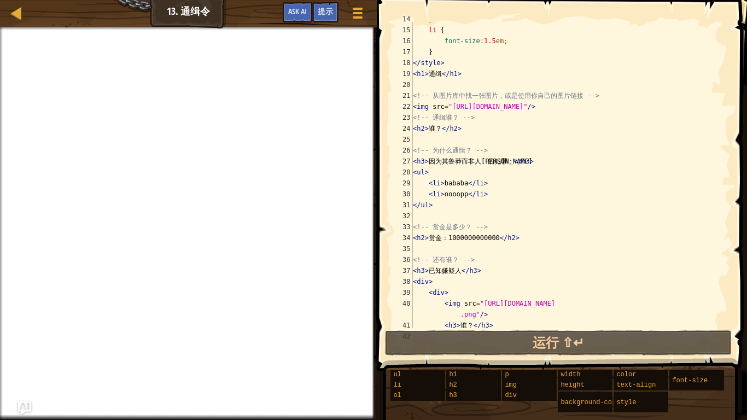
scroll to position [197, 0]
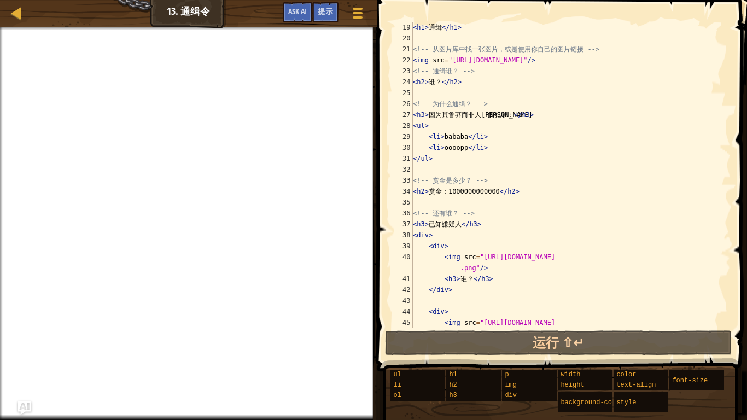
click at [467, 229] on div "< h1 > 通 缉 </ h1 > <!-- 从 图 片 库 中 找 一 张 图 片 ， 或 是 使 用 你 自 己 的 图 片 链 接 --> < img…" at bounding box center [571, 191] width 320 height 339
click at [459, 228] on div "< h1 > 通 缉 </ h1 > <!-- 从 图 片 库 中 找 一 张 图 片 ， 或 是 使 用 你 自 己 的 图 片 链 接 --> < img…" at bounding box center [571, 191] width 320 height 339
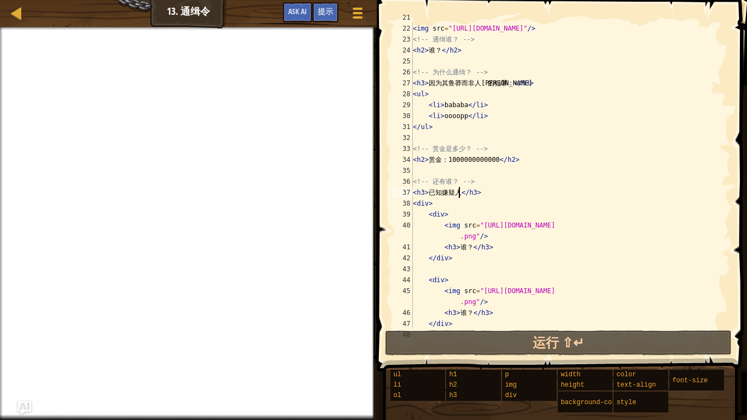
scroll to position [245, 0]
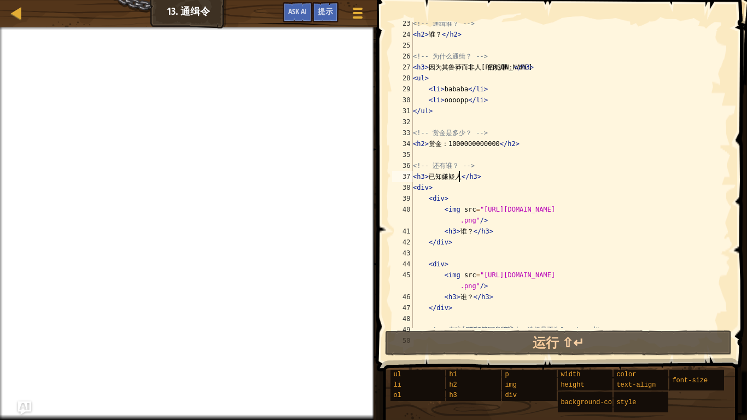
click at [466, 238] on div "<!-- 通 缉 谁 ？ --> < h2 > 谁 ？ </ h2 > <!-- 为 什 么 通 缉 ？ --> < h3 > 因 为 其 鲁 莽 而 非 人…" at bounding box center [571, 182] width 320 height 328
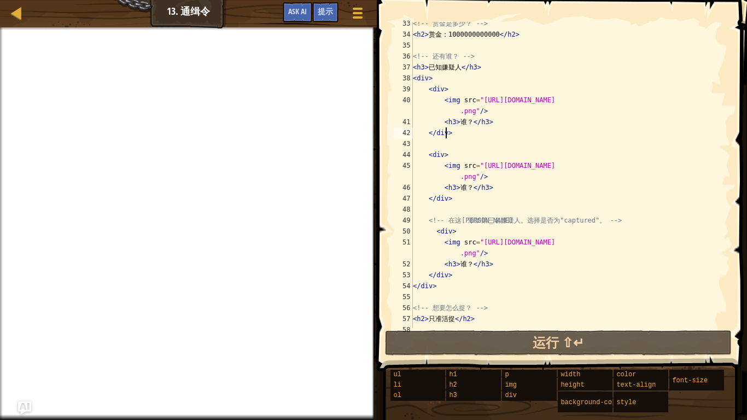
scroll to position [361, 0]
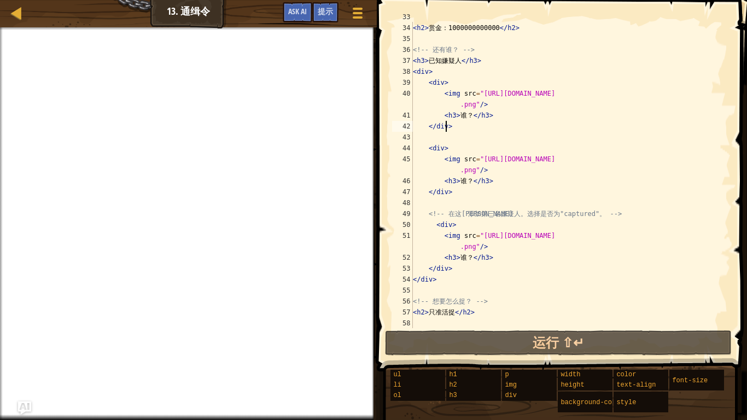
click at [454, 310] on div "<!-- 赏 金 是 多 少 ？ --> < h2 > 赏 金 ： 1000000000000 </ h2 > <!-- 还 有 谁 ？ --> < h3 >…" at bounding box center [571, 175] width 320 height 328
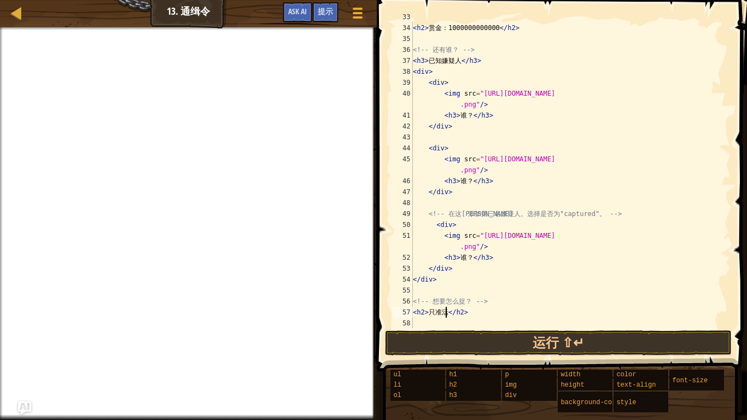
click at [467, 258] on div "<!-- 赏 金 是 多 少 ？ --> < h2 > 赏 金 ： 1000000000000 </ h2 > <!-- 还 有 谁 ？ --> < h3 >…" at bounding box center [571, 175] width 320 height 328
click at [461, 179] on div "<!-- 赏 金 是 多 少 ？ --> < h2 > 赏 金 ： 1000000000000 </ h2 > <!-- 还 有 谁 ？ --> < h3 >…" at bounding box center [571, 175] width 320 height 328
click at [455, 115] on div "<!-- 赏 金 是 多 少 ？ --> < h2 > 赏 金 ： 1000000000000 </ h2 > <!-- 还 有 谁 ？ --> < h3 >…" at bounding box center [571, 175] width 320 height 328
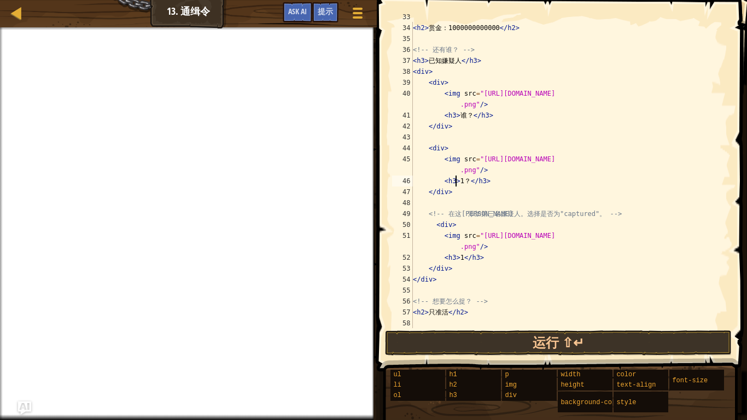
click at [455, 115] on div "<!-- 赏 金 是 多 少 ？ --> < h2 > 赏 金 ： 1000000000000 </ h2 > <!-- 还 有 谁 ？ --> < h3 >…" at bounding box center [571, 175] width 320 height 328
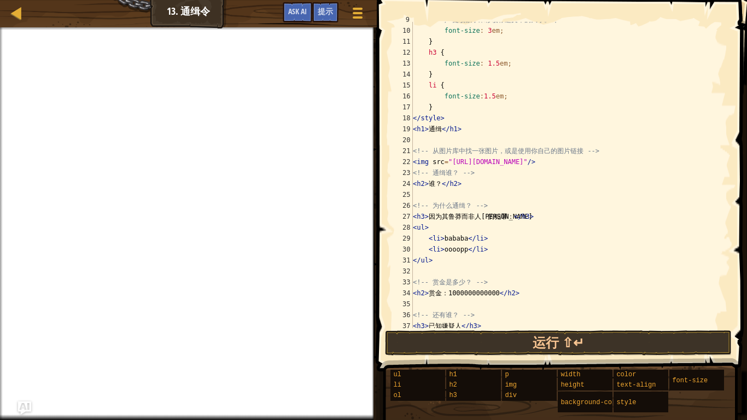
scroll to position [164, 0]
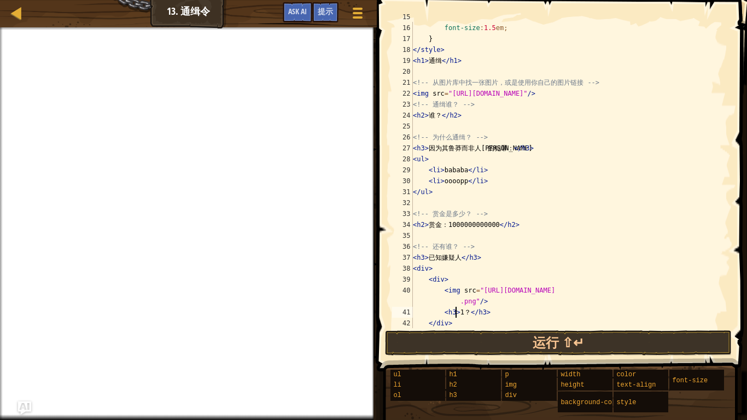
click at [469, 224] on div "li { font-size : 1.5 em ; } </ style > < h1 > 通 缉 </ h1 > <!-- 从 图 片 库 中 找 一 张 …" at bounding box center [571, 175] width 320 height 328
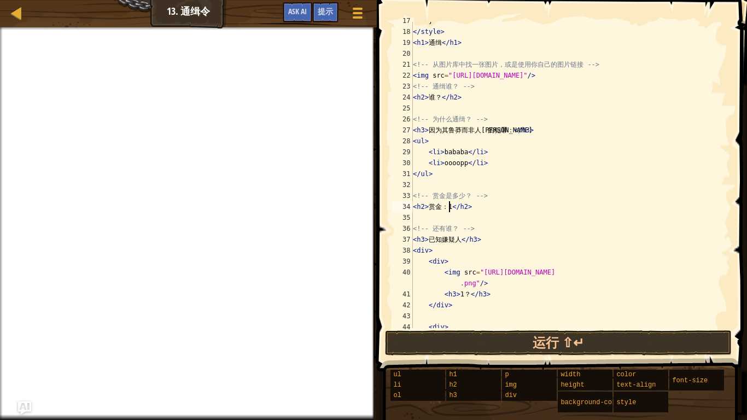
scroll to position [205, 0]
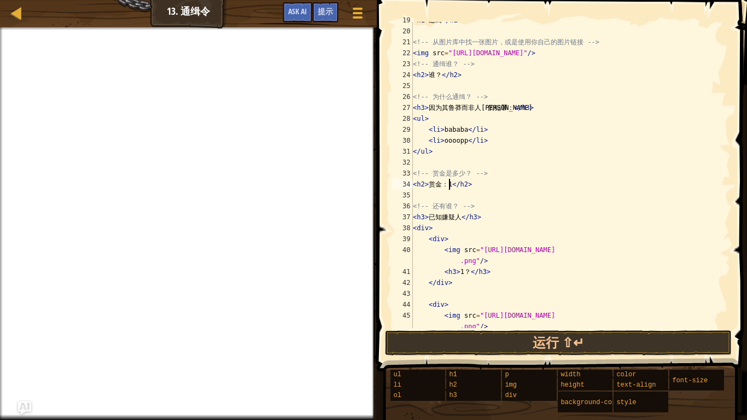
click at [514, 239] on div "< h1 > 通 缉 </ h1 > <!-- 从 图 片 库 中 找 一 张 图 片 ， 或 是 使 用 你 自 己 的 图 片 链 接 --> < img…" at bounding box center [571, 184] width 320 height 339
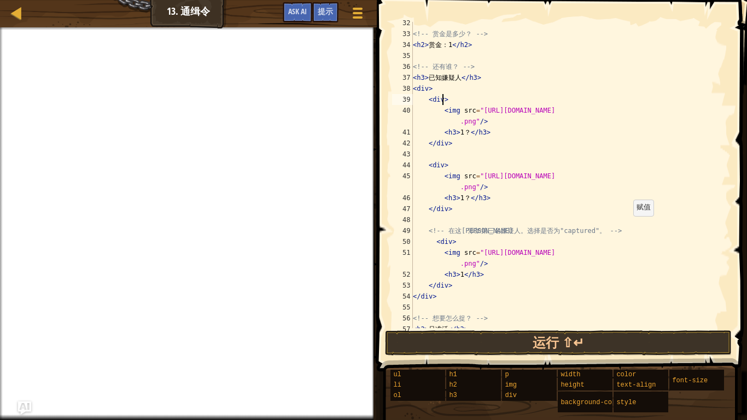
scroll to position [361, 0]
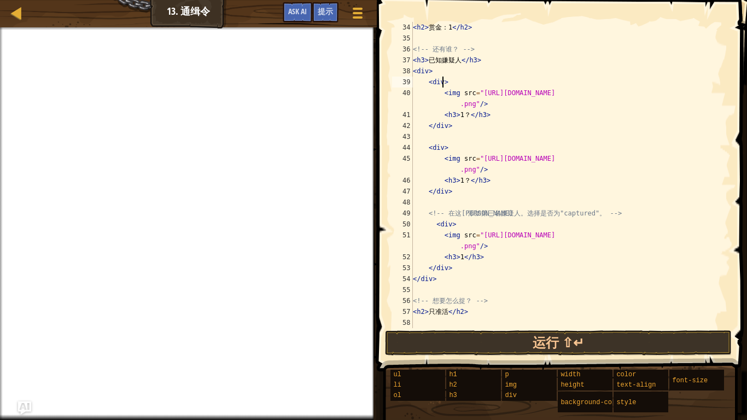
click at [442, 238] on div "< h2 > 赏 金 ： 1 </ h2 > <!-- 还 有 谁 ？ --> < h3 > 已 知 嫌 疑 人 </ h3 > < div > < div …" at bounding box center [571, 186] width 320 height 328
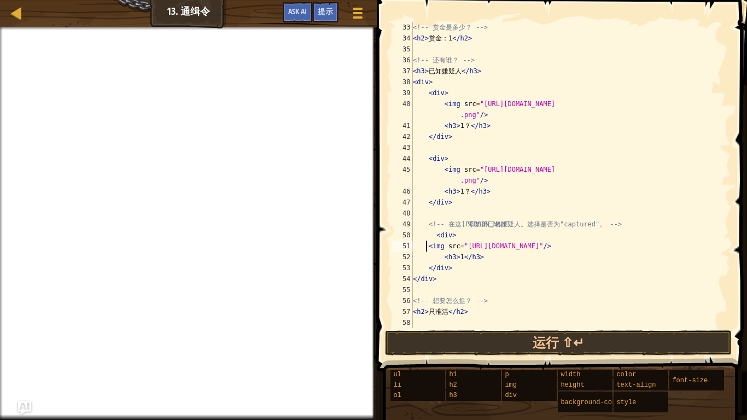
scroll to position [350, 0]
click at [512, 281] on div "<!-- 赏 金 是 多 少 ？ --> < h2 > 赏 金 ： 1 </ h2 > <!-- 还 有 谁 ？ --> < h3 > 已 知 嫌 疑 人 <…" at bounding box center [571, 186] width 320 height 328
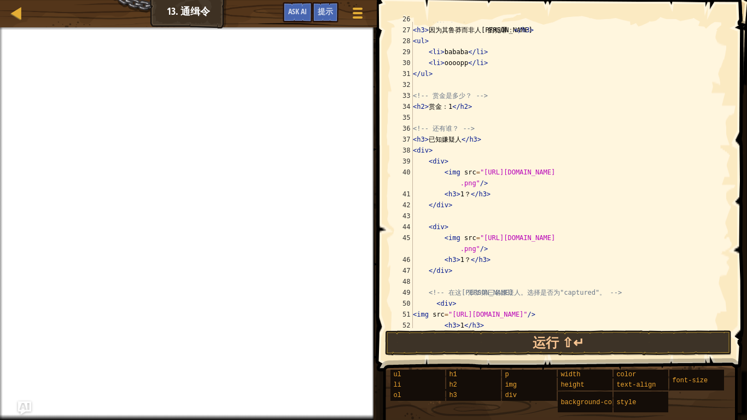
scroll to position [294, 0]
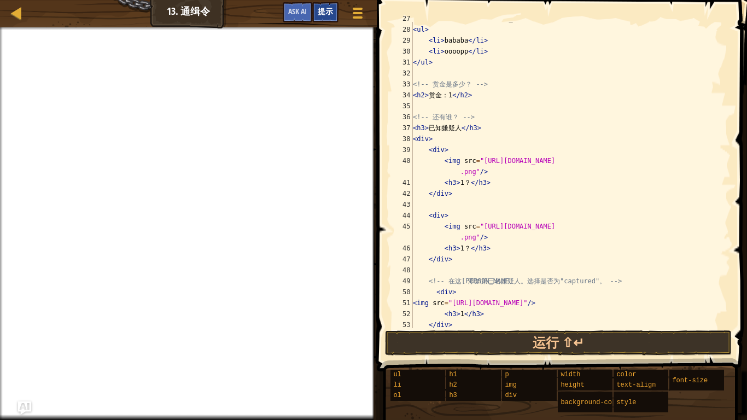
click at [329, 14] on span "提示" at bounding box center [325, 11] width 15 height 10
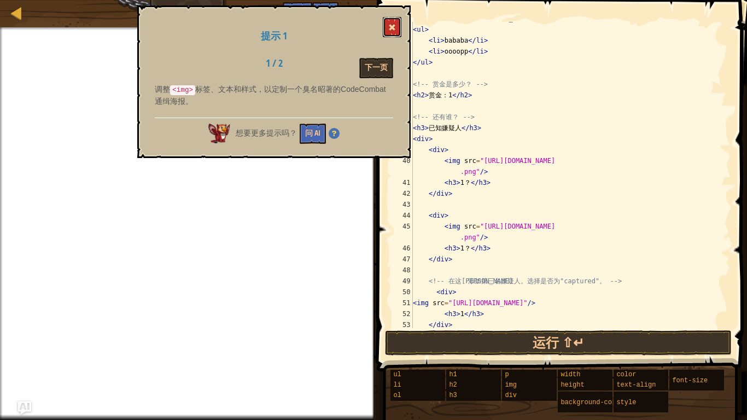
click at [399, 19] on button at bounding box center [392, 27] width 19 height 20
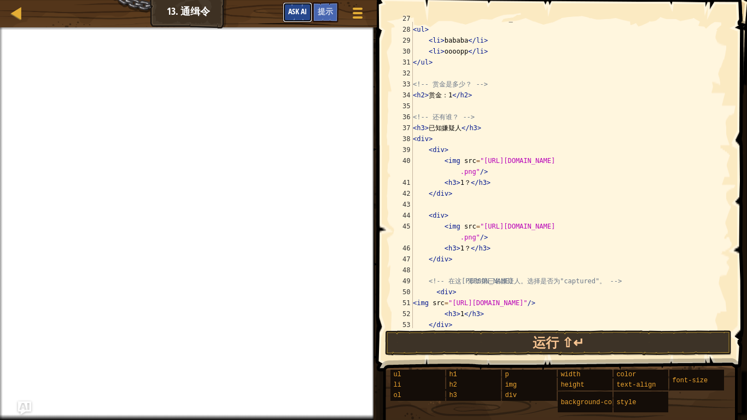
click at [306, 11] on span "Ask AI" at bounding box center [297, 11] width 19 height 10
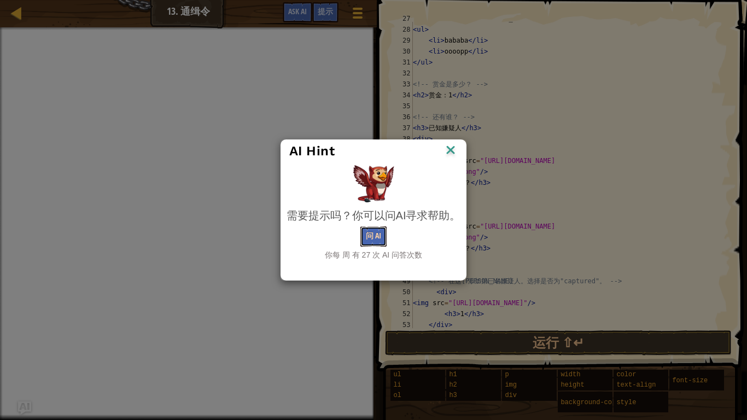
click at [370, 235] on button "问 AI" at bounding box center [374, 237] width 26 height 20
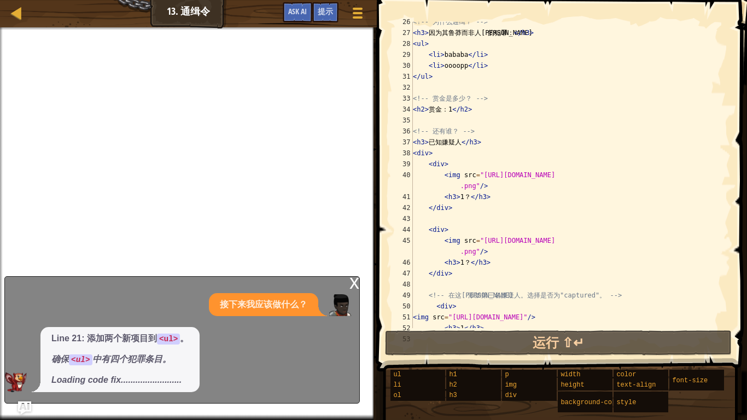
scroll to position [271, 0]
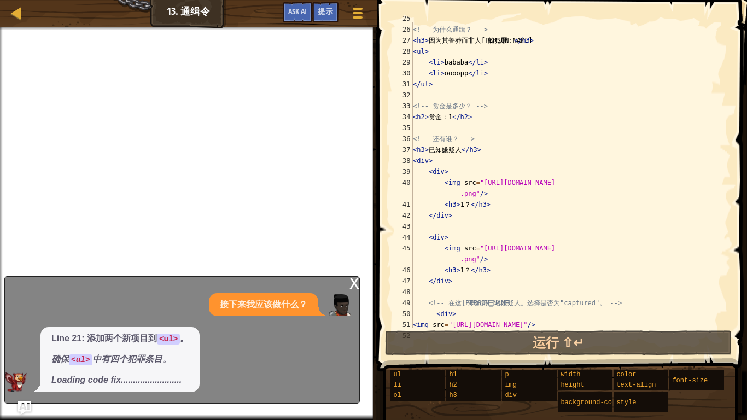
click at [503, 70] on div "<!-- 为 什 么 通 缉 ？ --> < h3 > 因 为 其 鲁 莽 而 非 人 道 的 犯 罪 ： </ h3 > < ul > < li > bab…" at bounding box center [571, 177] width 320 height 328
type textarea "<li>oooopp</li>"
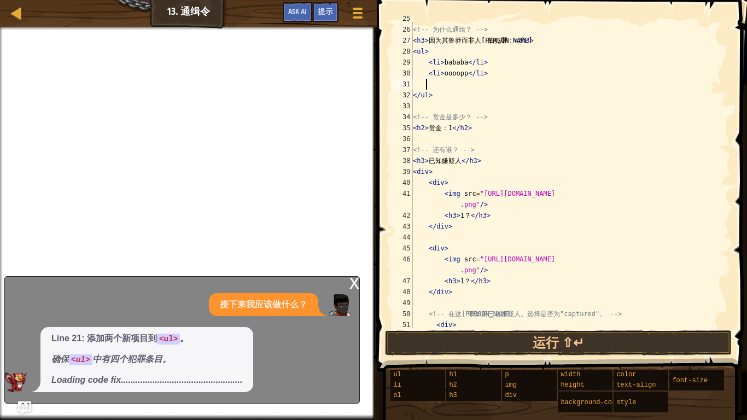
type textarea "<"
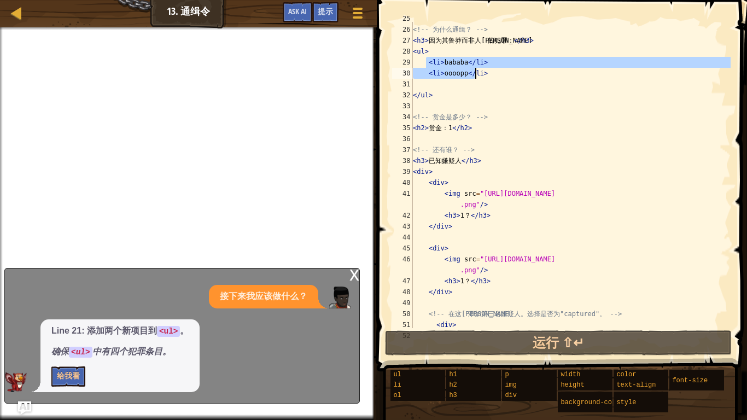
drag, startPoint x: 426, startPoint y: 61, endPoint x: 482, endPoint y: 77, distance: 58.5
click at [482, 77] on div "<!-- 为 什 么 通 缉 ？ --> < h3 > 因 为 其 鲁 莽 而 非 人 道 的 犯 罪 ： </ h3 > < ul > < li > bab…" at bounding box center [571, 177] width 320 height 328
type textarea "<li>bababa</li> <li>oooopp</li>"
click at [467, 89] on div "<!-- 为 什 么 通 缉 ？ --> < h3 > 因 为 其 鲁 莽 而 非 人 道 的 犯 罪 ： </ h3 > < ul > < li > bab…" at bounding box center [571, 177] width 320 height 328
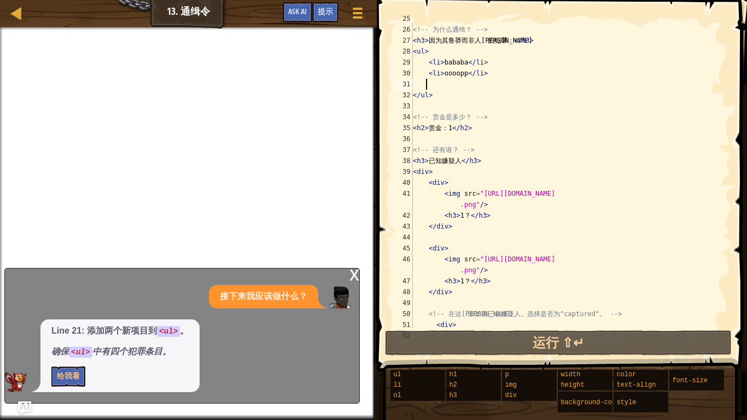
paste textarea "<li>oooopp</li>"
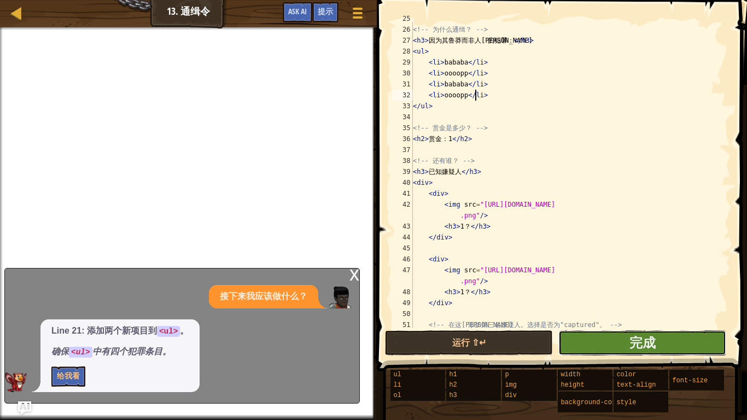
click at [688, 345] on button "完成" at bounding box center [643, 342] width 168 height 25
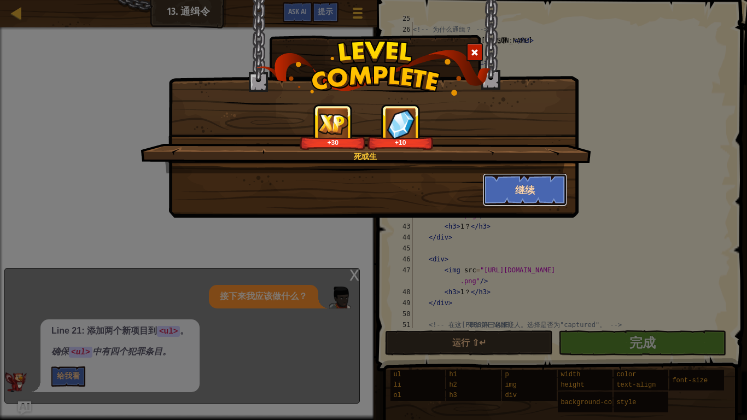
click at [541, 191] on button "继续" at bounding box center [525, 189] width 85 height 33
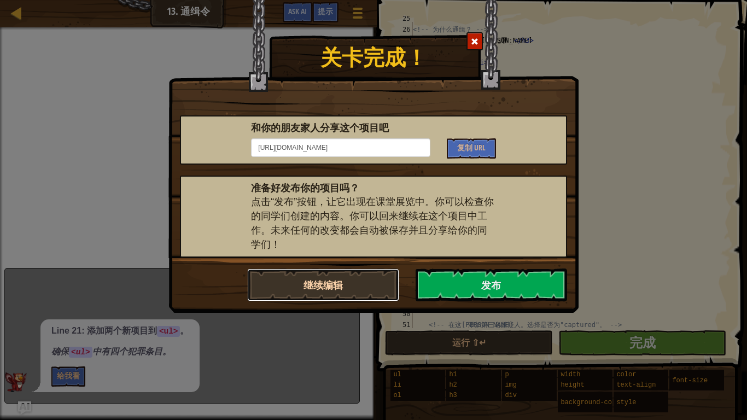
click at [342, 291] on button "继续编辑" at bounding box center [323, 285] width 152 height 33
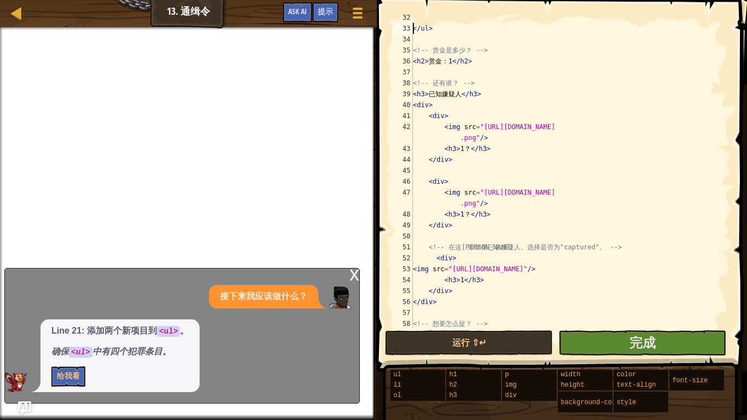
scroll to position [372, 0]
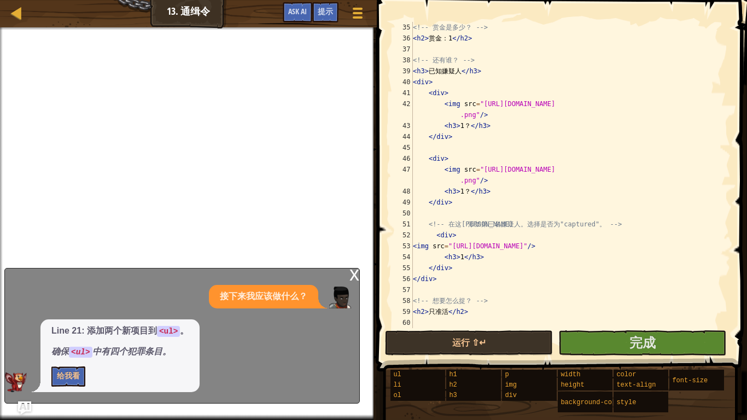
click at [352, 272] on div "x" at bounding box center [355, 274] width 10 height 11
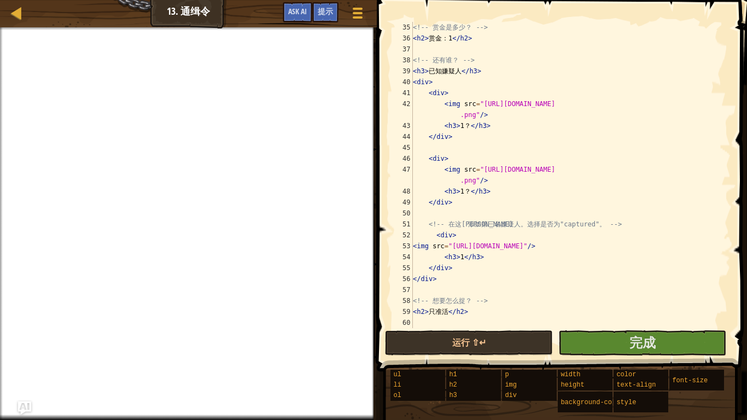
click at [456, 260] on div "<!-- 赏 金 是 多 少 ？ --> < h2 > 赏 金 ： 1 </ h2 > <!-- 还 有 谁 ？ --> < h3 > 已 知 嫌 疑 人 <…" at bounding box center [571, 186] width 320 height 328
click at [460, 194] on div "<!-- 赏 金 是 多 少 ？ --> < h2 > 赏 金 ： 1 </ h2 > <!-- 还 有 谁 ？ --> < h3 > 已 知 嫌 疑 人 <…" at bounding box center [571, 186] width 320 height 328
type textarea "<h3>zhangbin？</h3>"
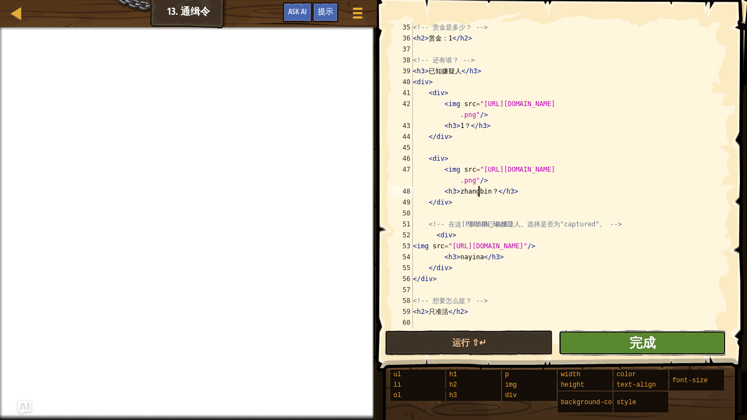
click at [642, 346] on span "完成" at bounding box center [643, 343] width 26 height 18
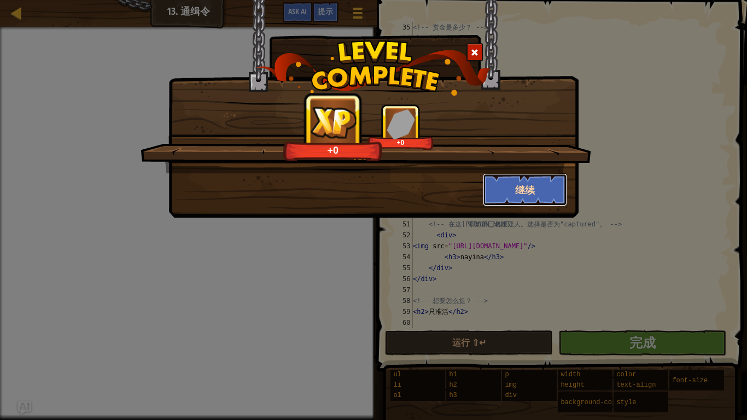
click at [541, 186] on button "继续" at bounding box center [525, 189] width 85 height 33
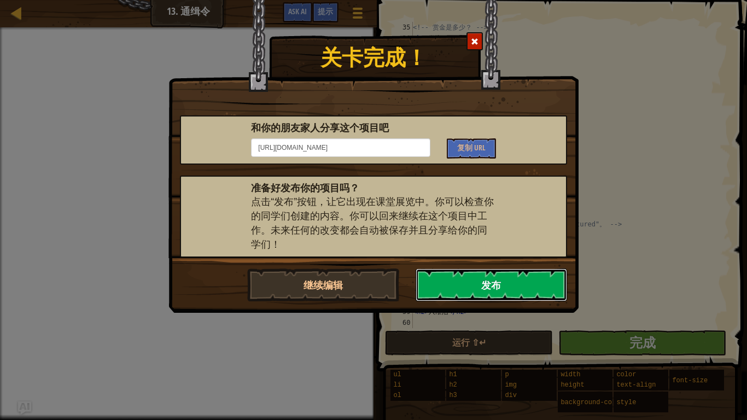
click at [502, 287] on button "发布" at bounding box center [492, 285] width 152 height 33
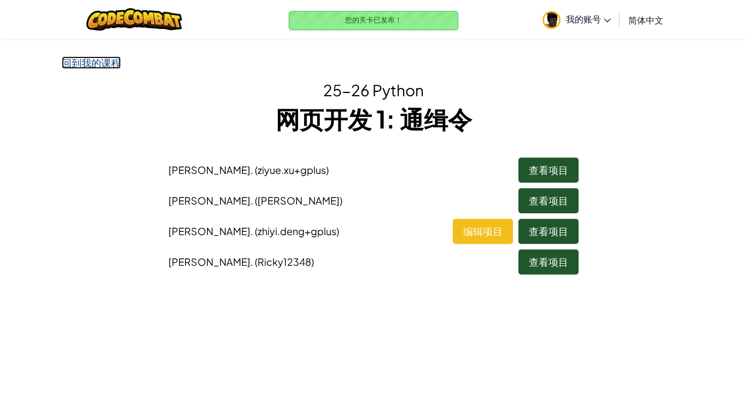
click at [112, 56] on link "回到我的课程" at bounding box center [91, 62] width 59 height 13
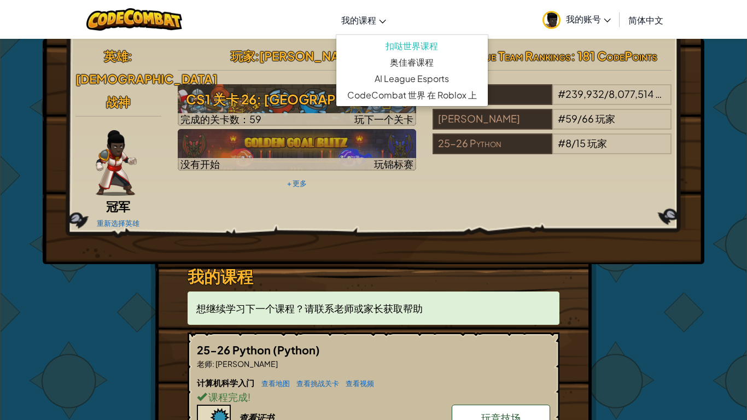
click at [380, 20] on icon at bounding box center [383, 22] width 7 height 4
